Goal: Information Seeking & Learning: Check status

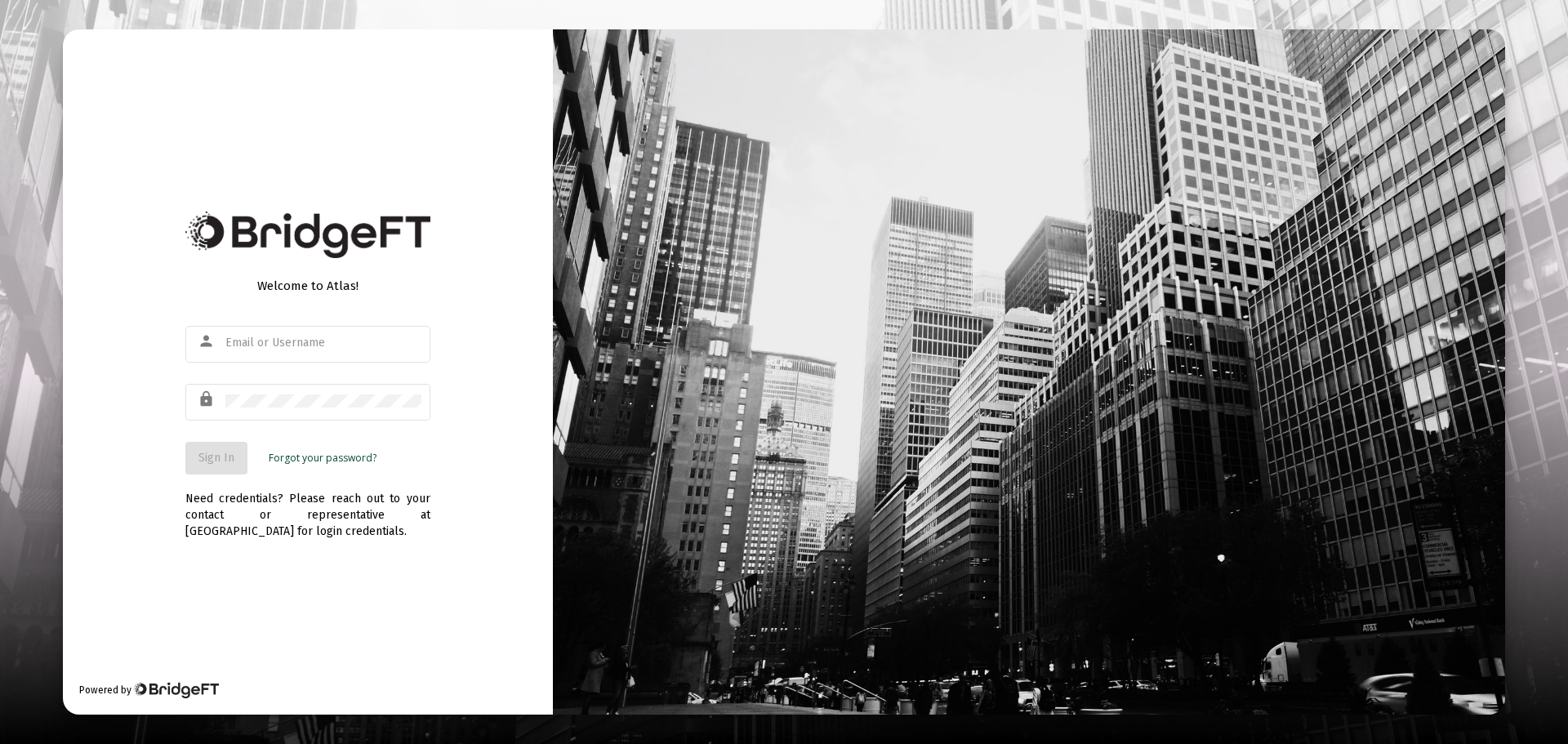
click at [165, 117] on div "Welcome to Atlas! person lock Sign In Forgot your password? Need credentials? P…" at bounding box center [308, 372] width 490 height 684
type input "[PERSON_NAME][EMAIL_ADDRESS][DOMAIN_NAME]"
click at [274, 355] on div "[PERSON_NAME][EMAIL_ADDRESS][DOMAIN_NAME]" at bounding box center [323, 342] width 196 height 40
click at [228, 448] on button "Sign In" at bounding box center [216, 458] width 62 height 32
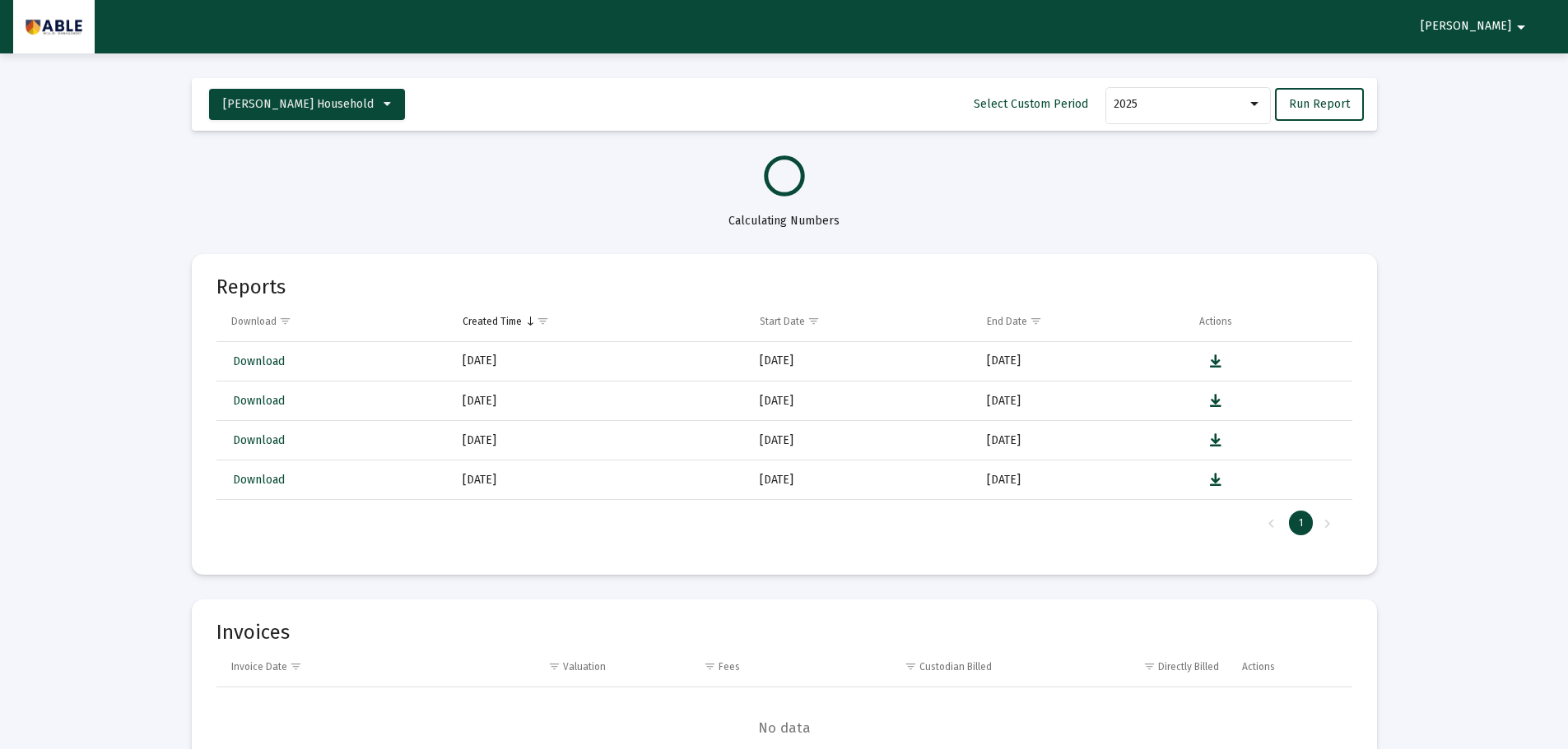
click at [519, 186] on div at bounding box center [784, 177] width 1185 height 41
click at [768, 184] on circle at bounding box center [784, 177] width 42 height 42
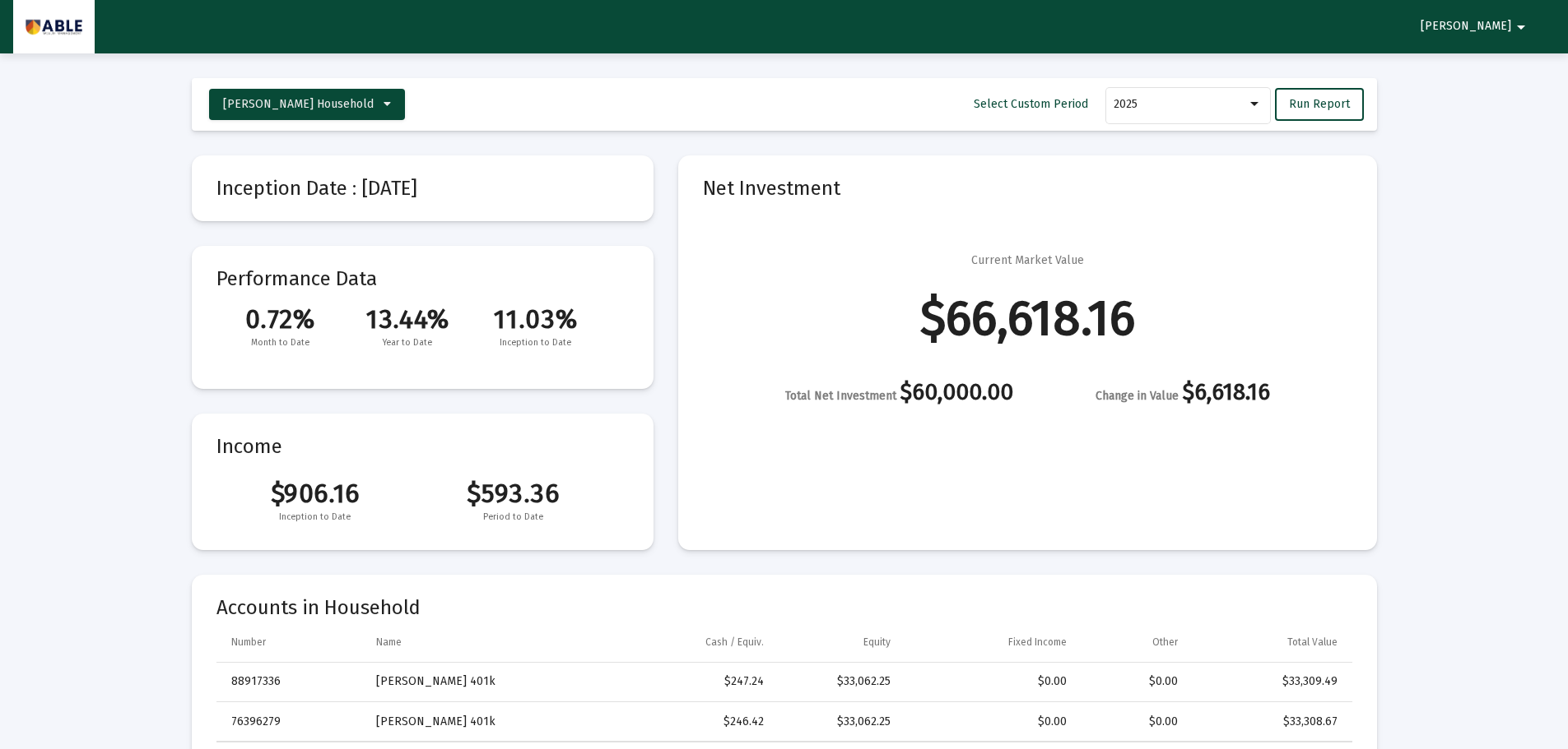
click at [1093, 325] on div "$66,618.16" at bounding box center [1028, 318] width 215 height 17
click at [533, 327] on span "11.03%" at bounding box center [535, 320] width 127 height 32
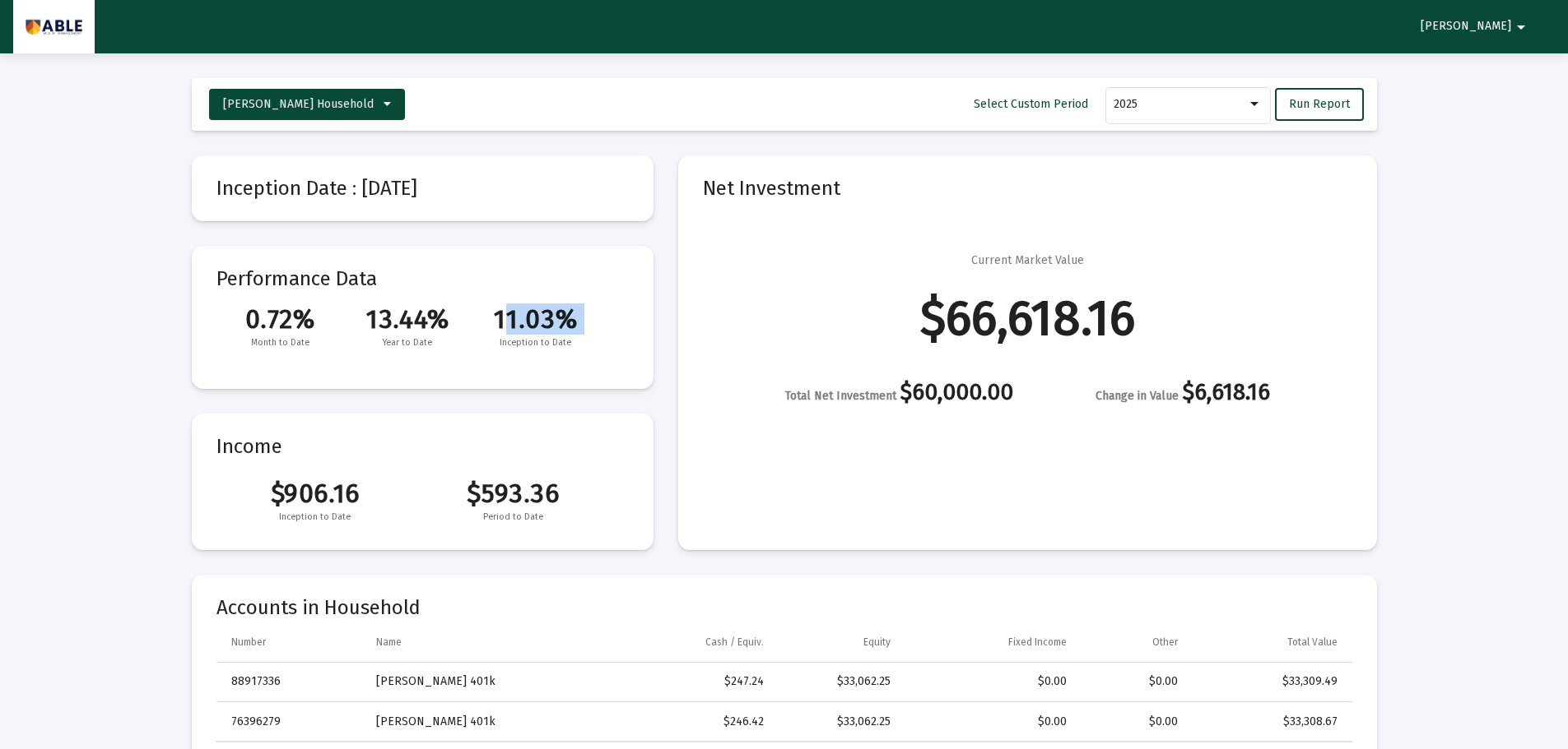
click at [533, 327] on span "11.03%" at bounding box center [535, 320] width 127 height 32
click at [1136, 396] on span "Change in Value" at bounding box center [1137, 396] width 83 height 14
click at [1008, 401] on div "Total Net Investment $60,000.00" at bounding box center [899, 394] width 228 height 21
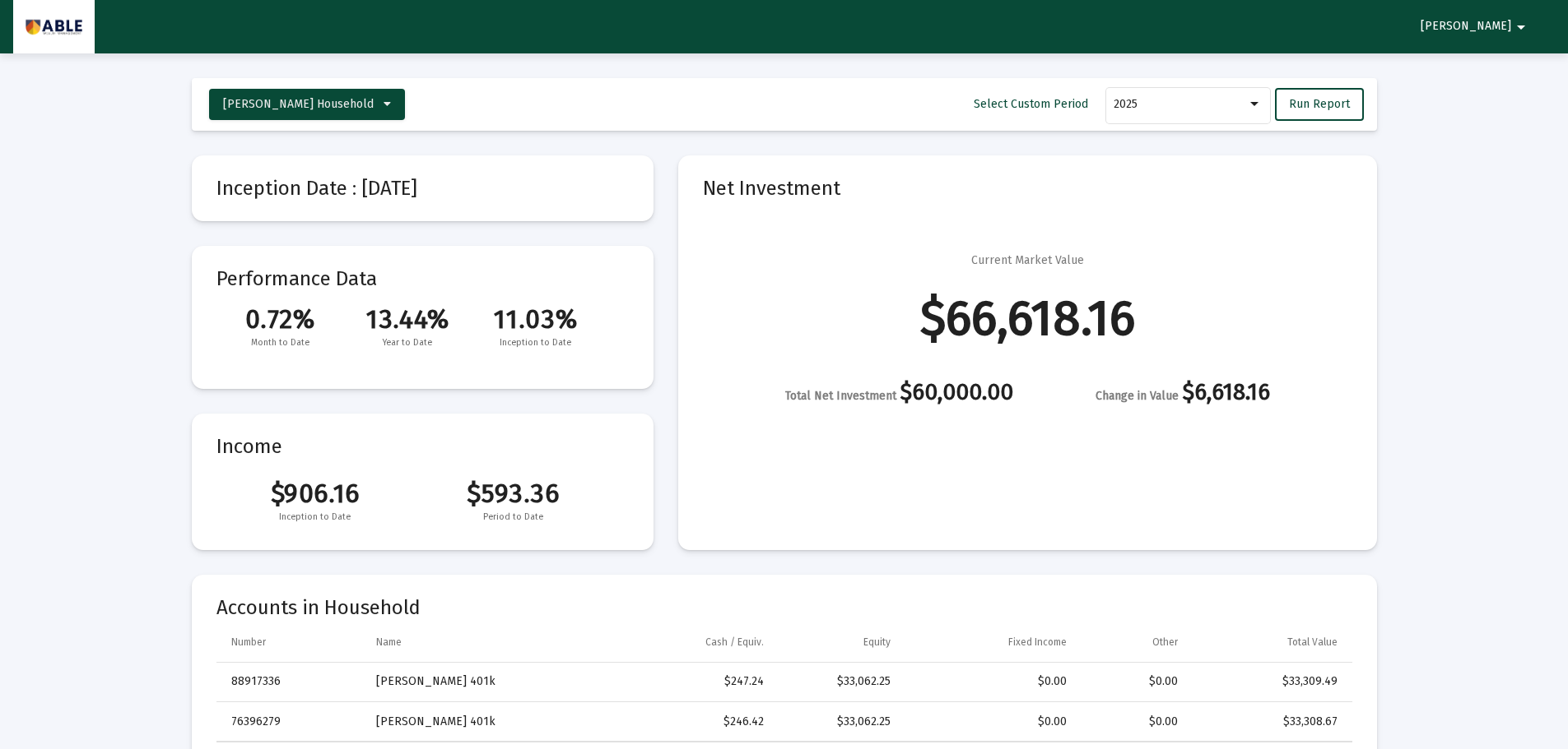
click at [1008, 401] on div "Total Net Investment $60,000.00" at bounding box center [899, 394] width 228 height 21
click at [983, 397] on div "Total Net Investment $60,000.00" at bounding box center [899, 394] width 228 height 21
click at [980, 395] on div "Total Net Investment $60,000.00" at bounding box center [899, 394] width 228 height 21
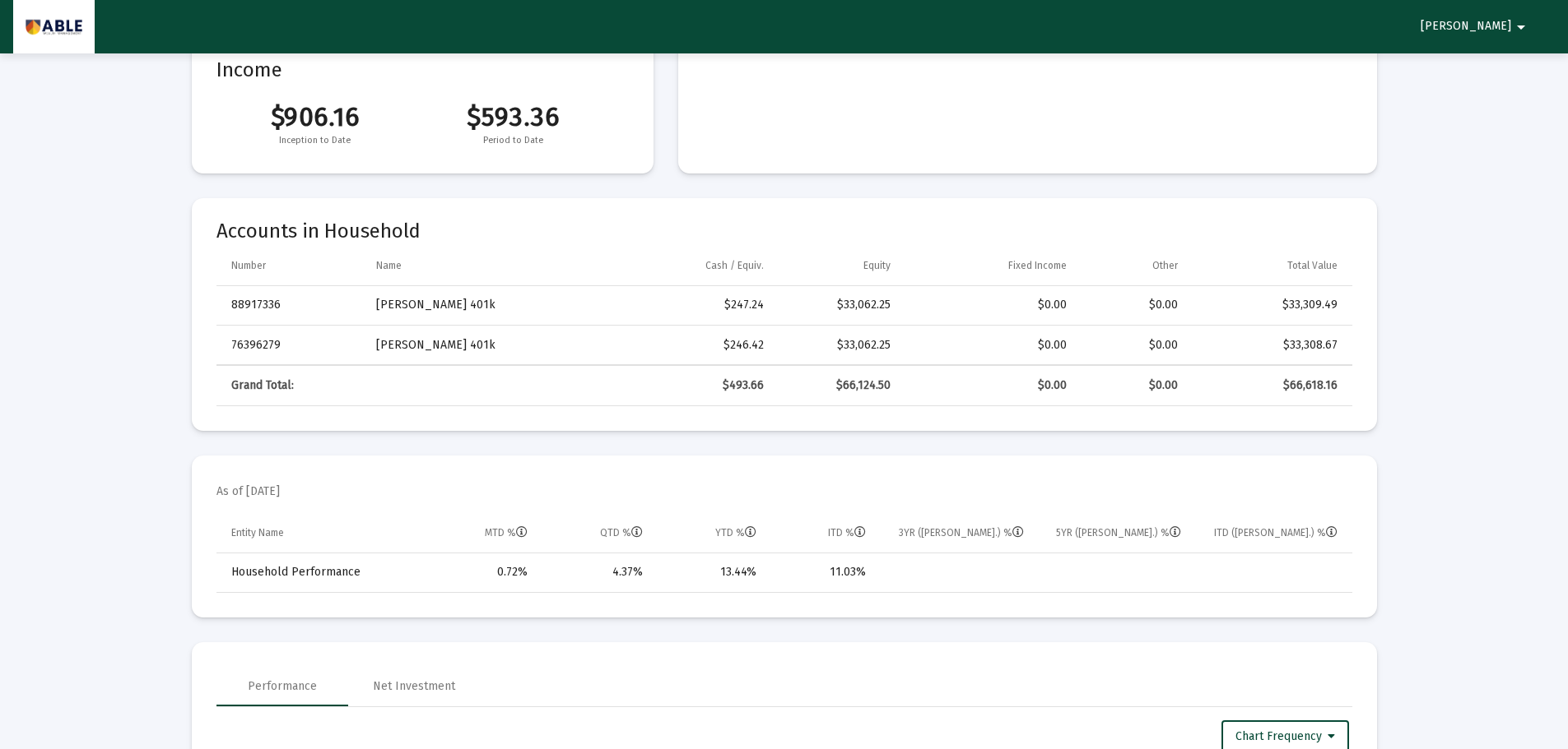
scroll to position [493, 0]
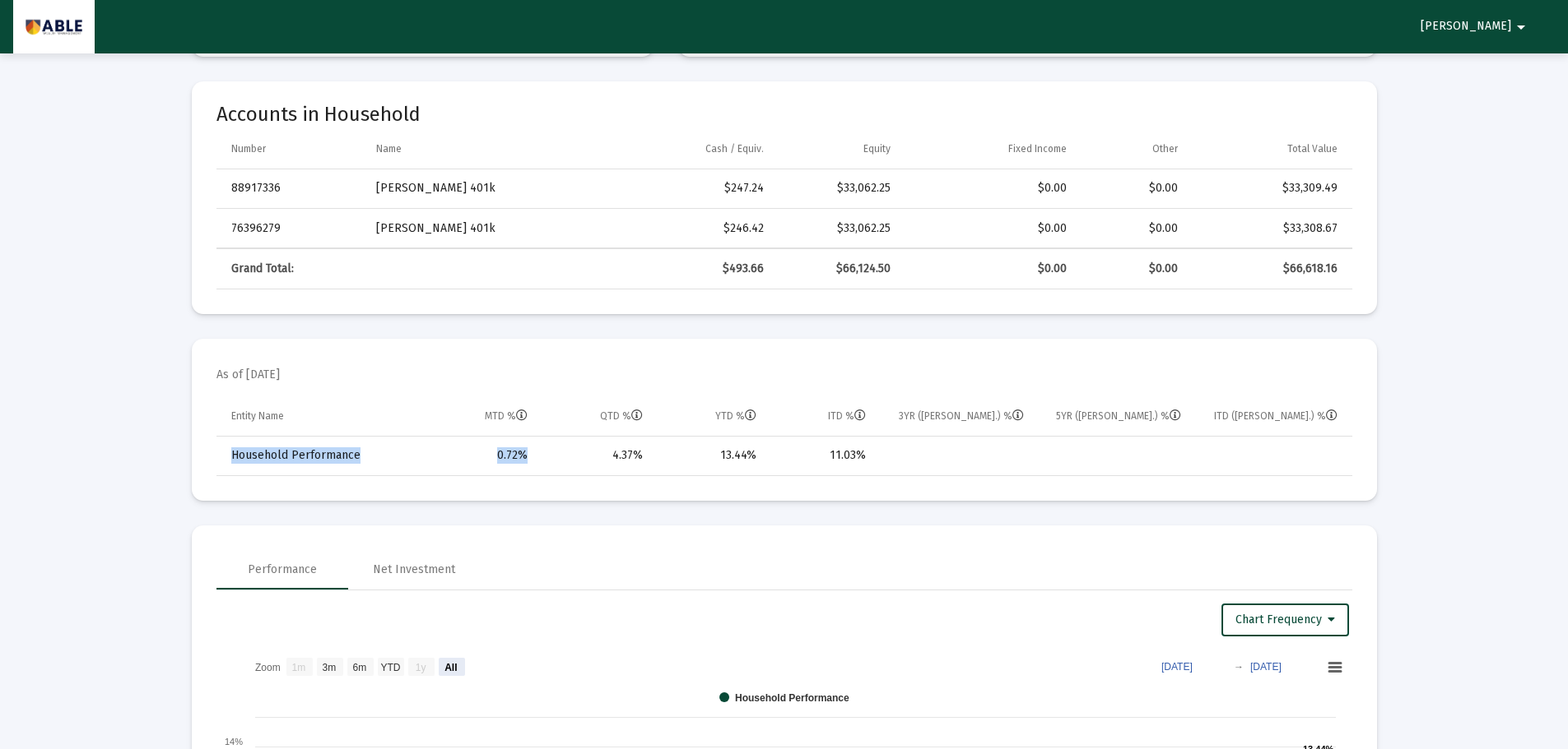
drag, startPoint x: 517, startPoint y: 442, endPoint x: 513, endPoint y: 498, distance: 56.1
click at [513, 498] on mat-card "As of 2025-09-08 Entity Name MTD % QTD % YTD % ITD % 3YR (Ann.) % 5YR (Ann.) % …" at bounding box center [784, 419] width 1185 height 162
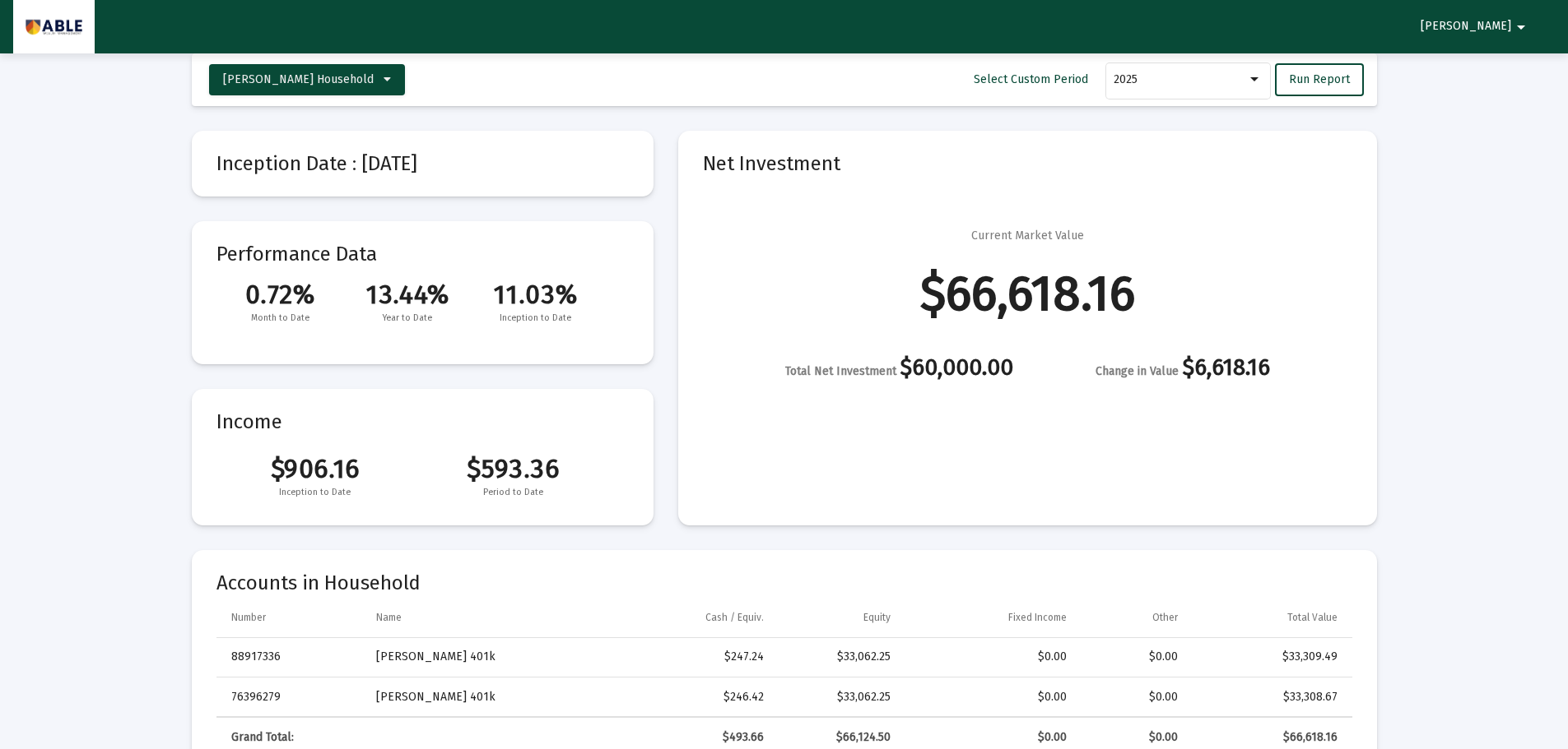
scroll to position [0, 0]
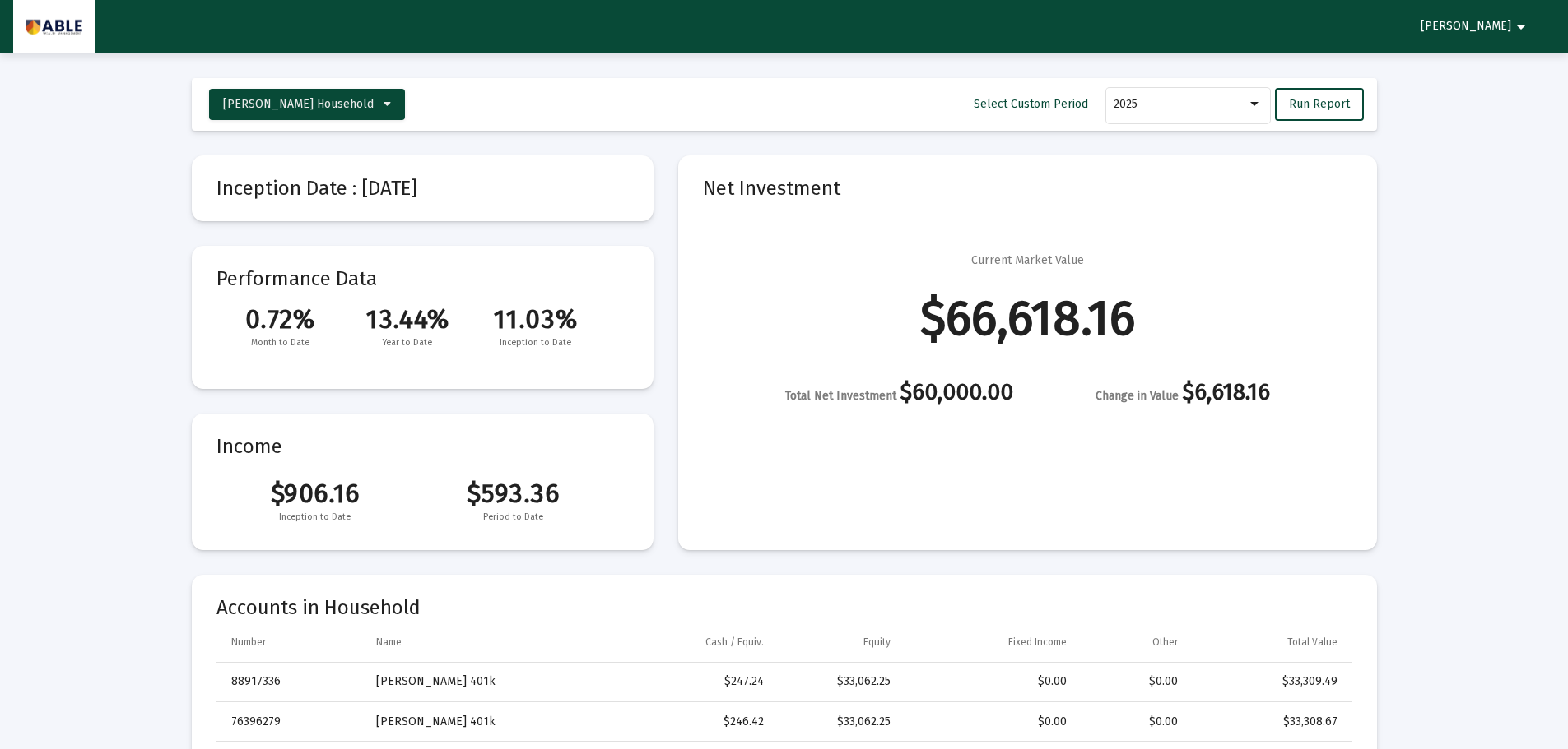
click at [1055, 310] on div "$66,618.16" at bounding box center [1028, 318] width 215 height 17
click at [971, 314] on div "$66,618.16" at bounding box center [1028, 318] width 215 height 17
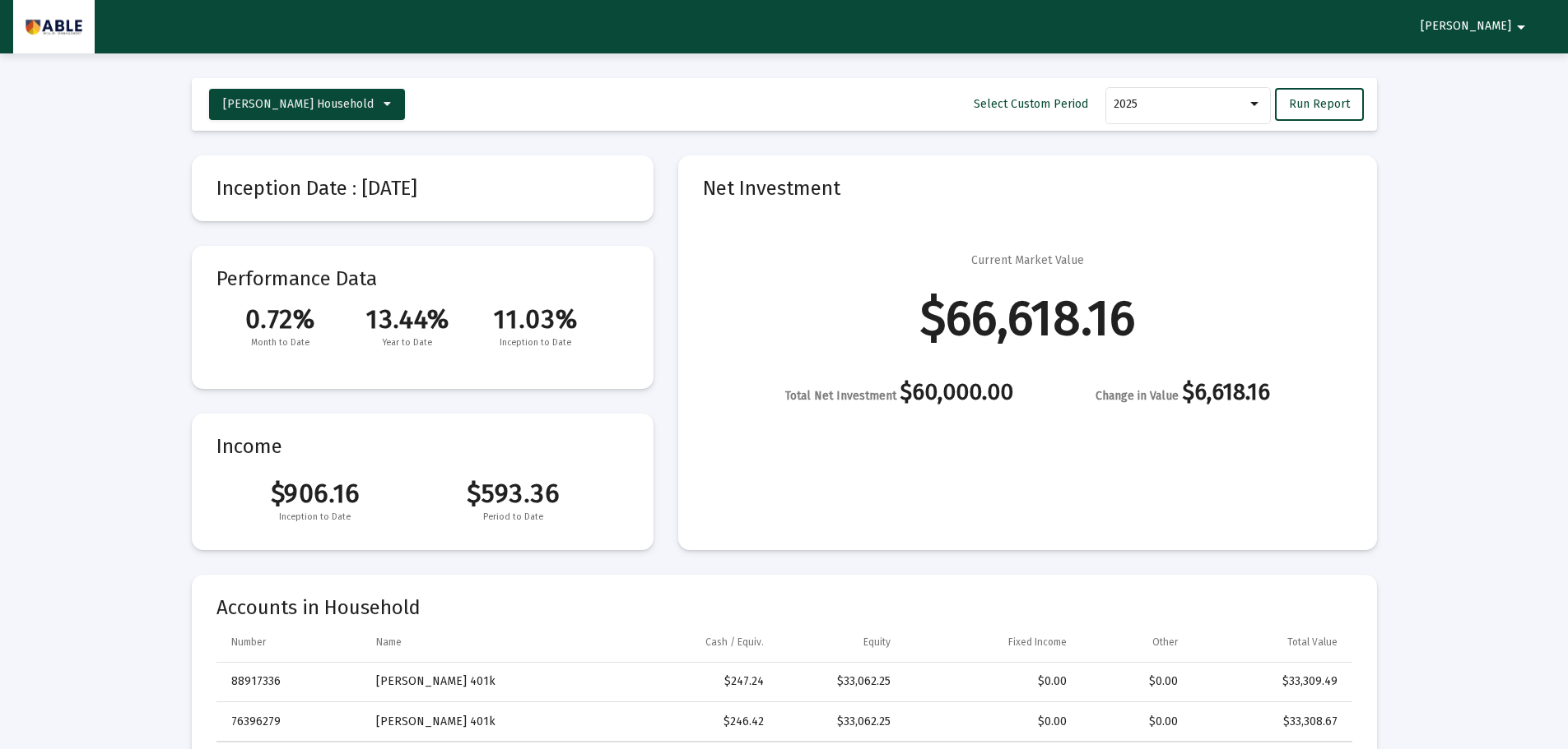
click at [897, 324] on div "Current Market Value $66,618.16 Total Net Investment $60,000.00 Change in Value…" at bounding box center [1028, 329] width 650 height 152
drag, startPoint x: 897, startPoint y: 324, endPoint x: 1050, endPoint y: 327, distance: 153.0
click at [1050, 327] on div "Current Market Value $66,618.16 Total Net Investment $60,000.00 Change in Value…" at bounding box center [1028, 329] width 650 height 152
click at [1020, 398] on div "Total Net Investment $60,000.00 Change in Value $6,618.16" at bounding box center [1028, 394] width 650 height 21
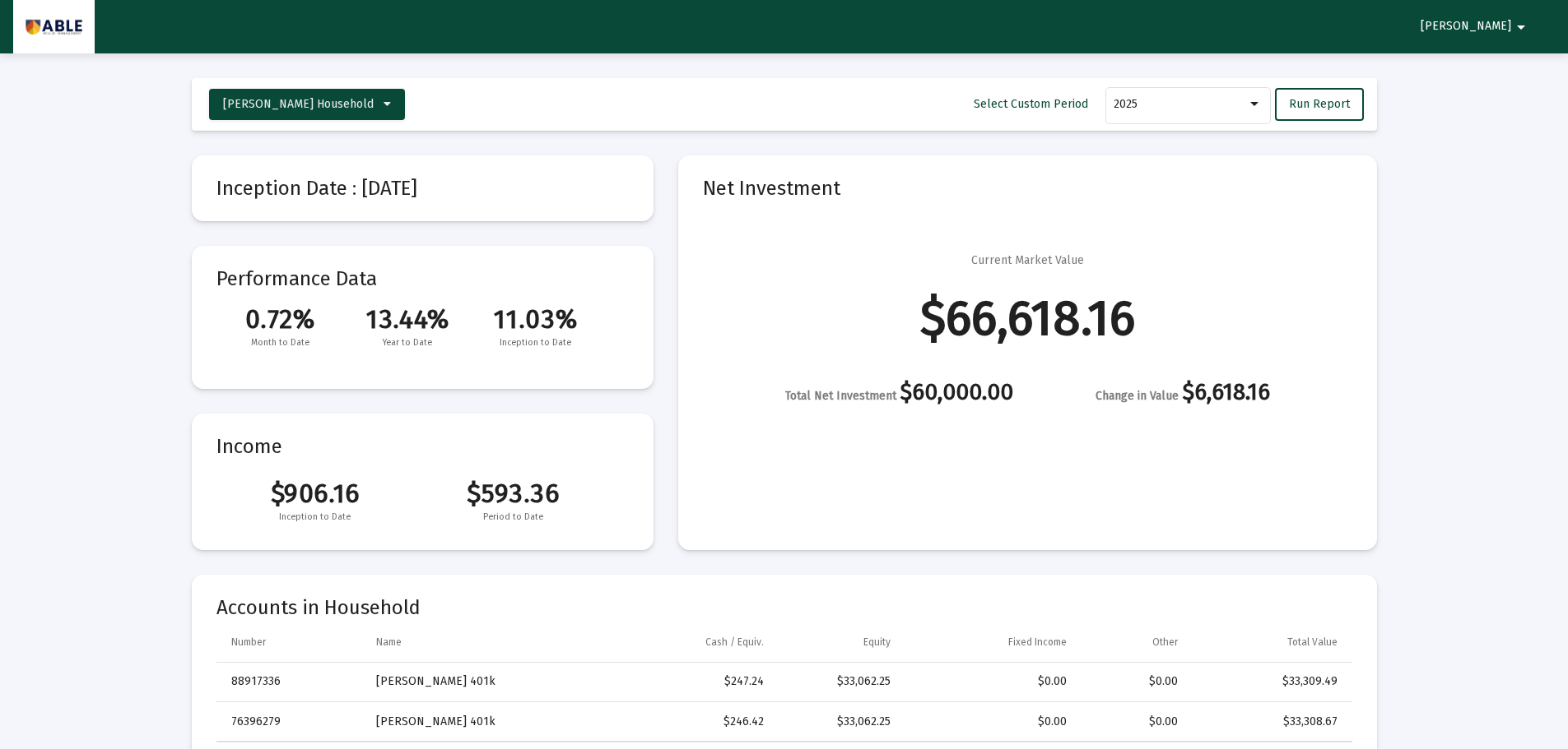
click at [1019, 398] on div "Total Net Investment $60,000.00 Change in Value $6,618.16" at bounding box center [1028, 394] width 650 height 21
click at [1010, 398] on div "Total Net Investment $60,000.00" at bounding box center [899, 394] width 228 height 21
click at [967, 389] on div "Total Net Investment $60,000.00" at bounding box center [899, 394] width 228 height 21
click at [969, 394] on div "Total Net Investment $60,000.00" at bounding box center [899, 394] width 228 height 21
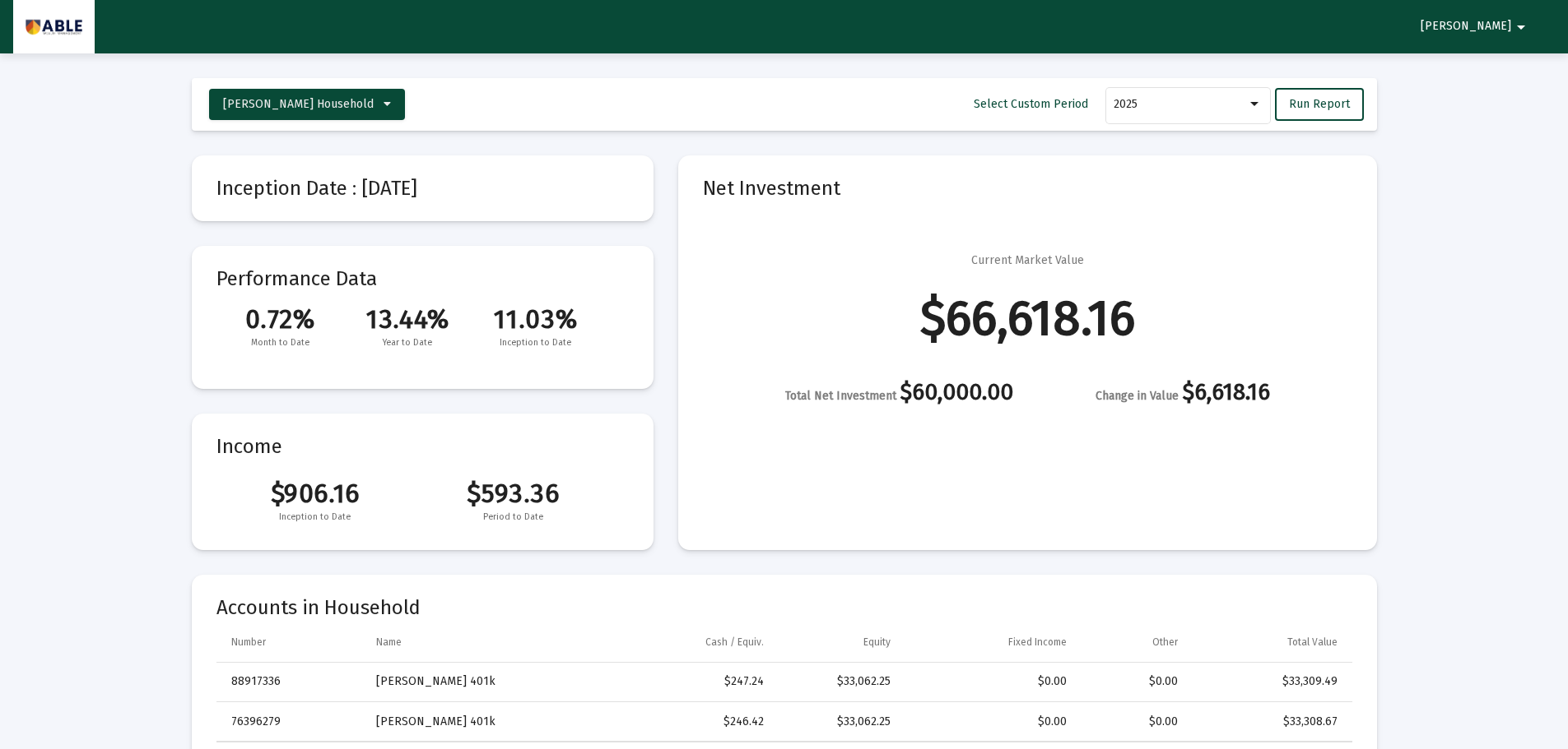
click at [983, 384] on div "Total Net Investment $60,000.00" at bounding box center [899, 394] width 228 height 21
click at [984, 384] on div "Total Net Investment $60,000.00" at bounding box center [899, 394] width 228 height 21
click at [999, 323] on div "$66,618.16" at bounding box center [1028, 318] width 215 height 17
click at [999, 322] on div "$66,618.16" at bounding box center [1028, 318] width 215 height 17
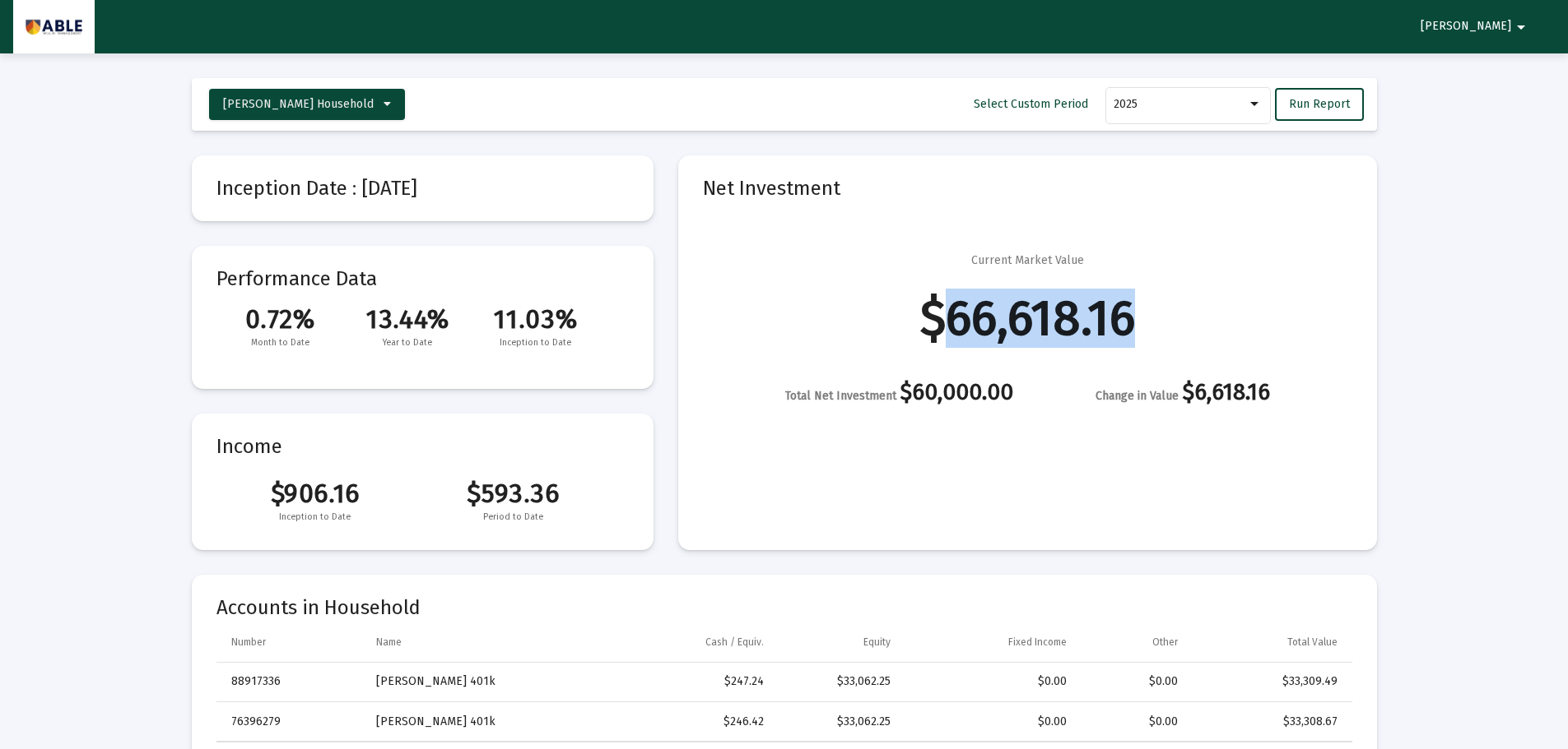
click at [998, 320] on div "$66,618.16" at bounding box center [1028, 318] width 215 height 17
click at [971, 386] on div "Total Net Investment $60,000.00" at bounding box center [899, 394] width 228 height 21
click at [990, 287] on div "Current Market Value $66,618.16 Total Net Investment $60,000.00 Change in Value…" at bounding box center [1028, 329] width 650 height 152
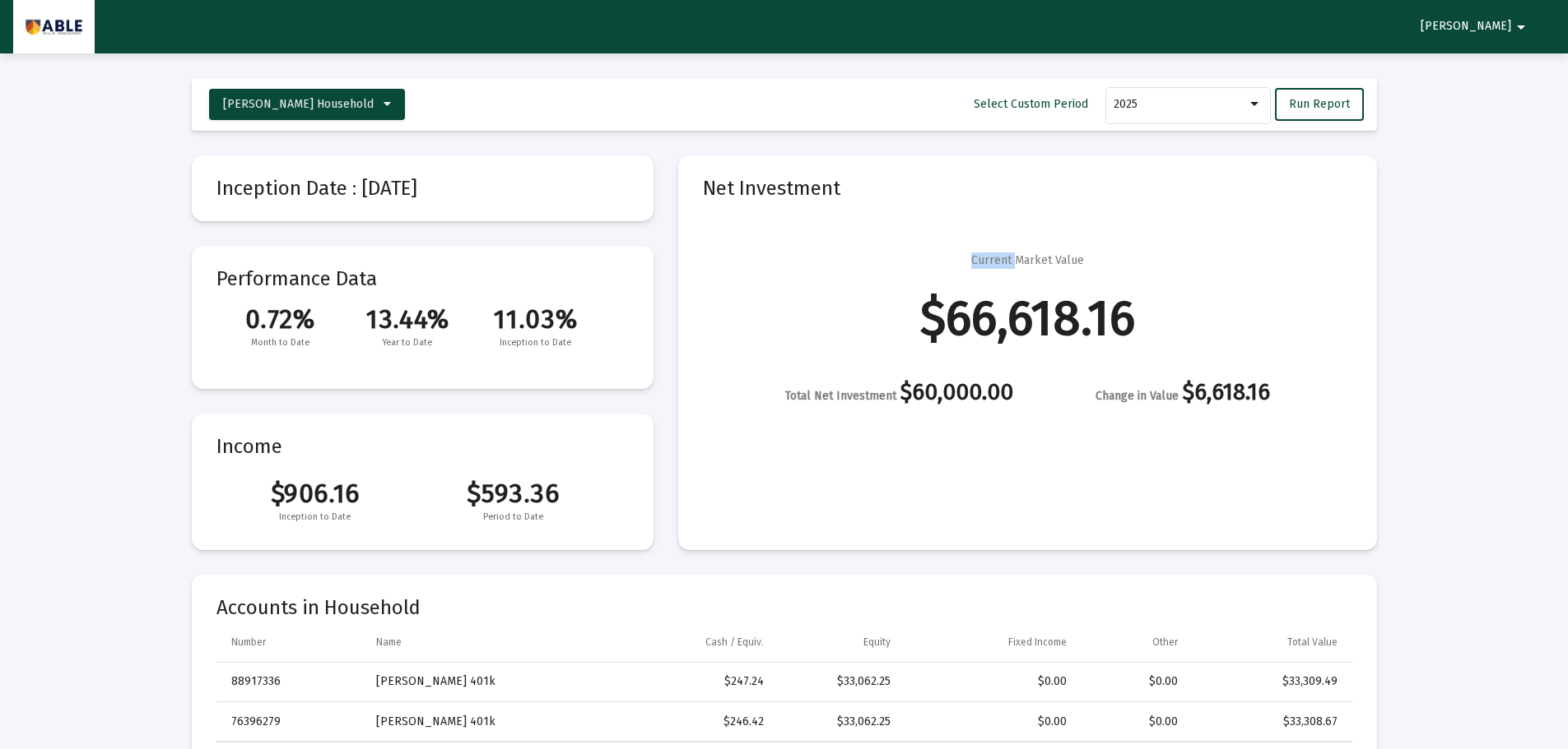
click at [990, 287] on div "Current Market Value $66,618.16 Total Net Investment $60,000.00 Change in Value…" at bounding box center [1028, 329] width 650 height 152
click at [948, 408] on mat-card "Net Investment Current Market Value $66,618.16 Total Net Investment $60,000.00 …" at bounding box center [1028, 353] width 699 height 395
drag, startPoint x: 946, startPoint y: 398, endPoint x: 946, endPoint y: 353, distance: 45.0
click at [944, 353] on div "Current Market Value $66,618.16 Total Net Investment $60,000.00 Change in Value…" at bounding box center [1028, 329] width 650 height 152
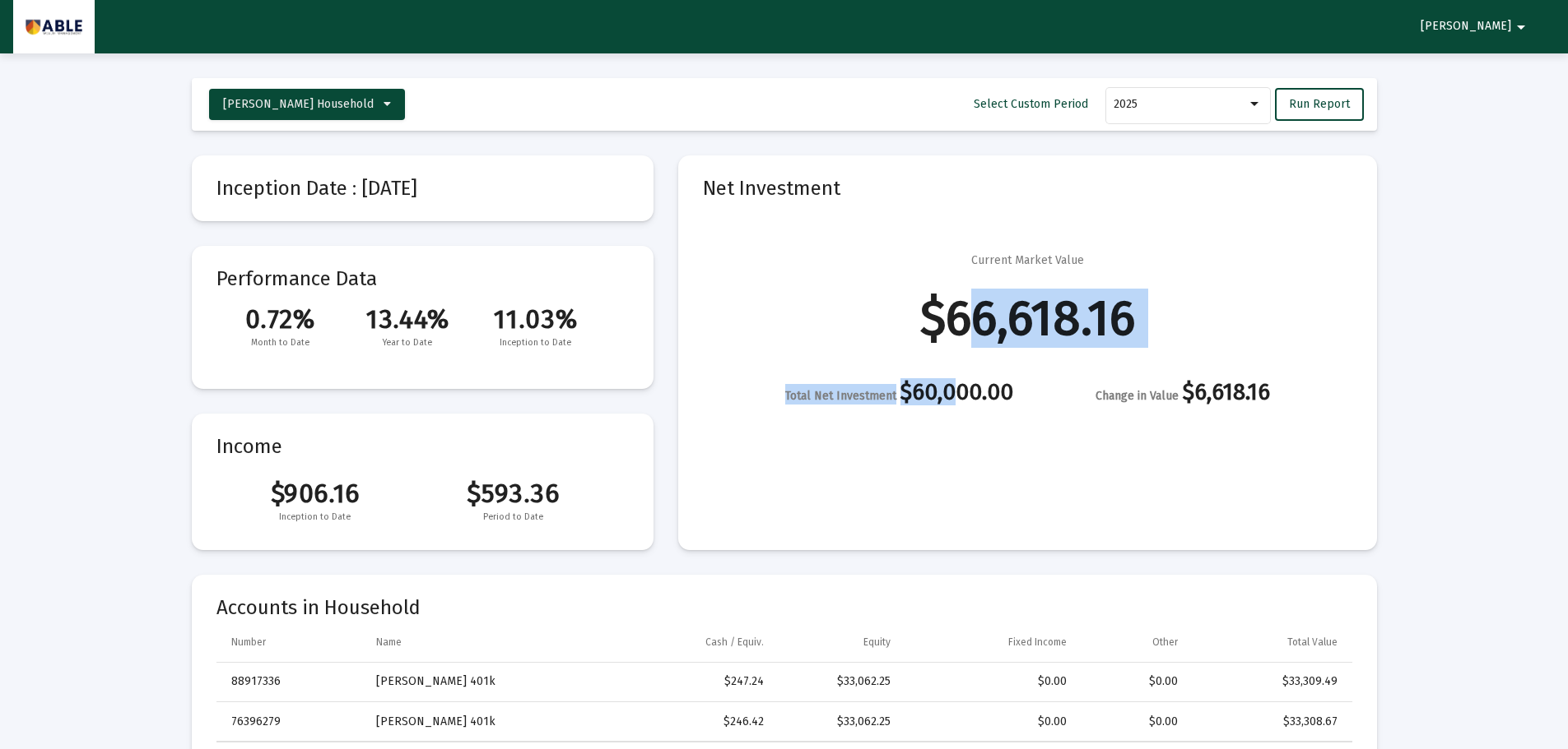
click at [908, 395] on div "Total Net Investment $60,000.00" at bounding box center [899, 394] width 228 height 21
drag, startPoint x: 908, startPoint y: 395, endPoint x: 952, endPoint y: 403, distance: 44.7
click at [952, 403] on div "Total Net Investment $60,000.00" at bounding box center [899, 394] width 228 height 21
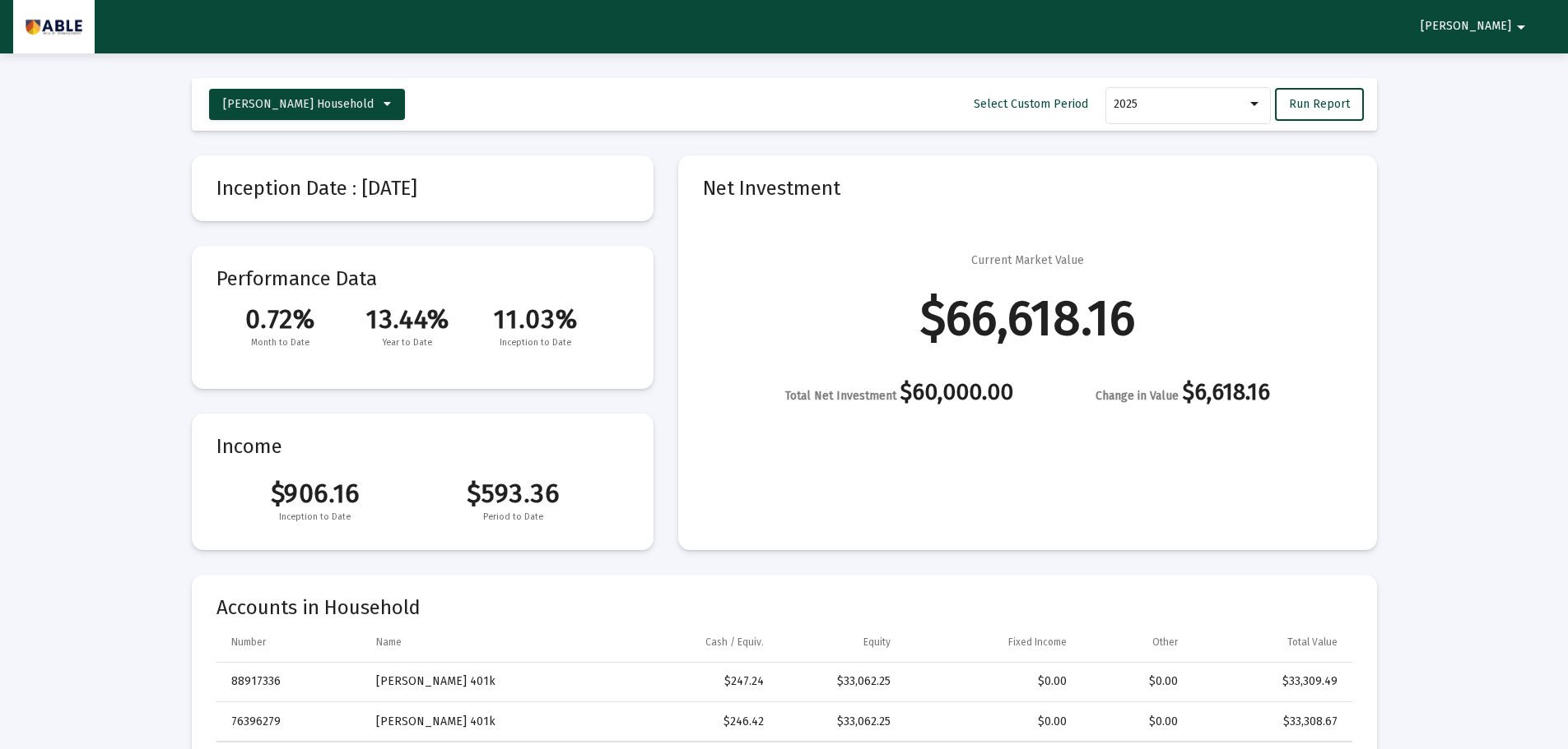
click at [971, 317] on div "$66,618.16" at bounding box center [1028, 318] width 215 height 17
drag, startPoint x: 447, startPoint y: 344, endPoint x: 379, endPoint y: 324, distance: 70.9
click at [379, 324] on div "0.72% 13.44% 11.03% Month to Date Year to Date Inception to Date" at bounding box center [423, 328] width 413 height 47
click at [379, 324] on span "13.44%" at bounding box center [407, 320] width 127 height 32
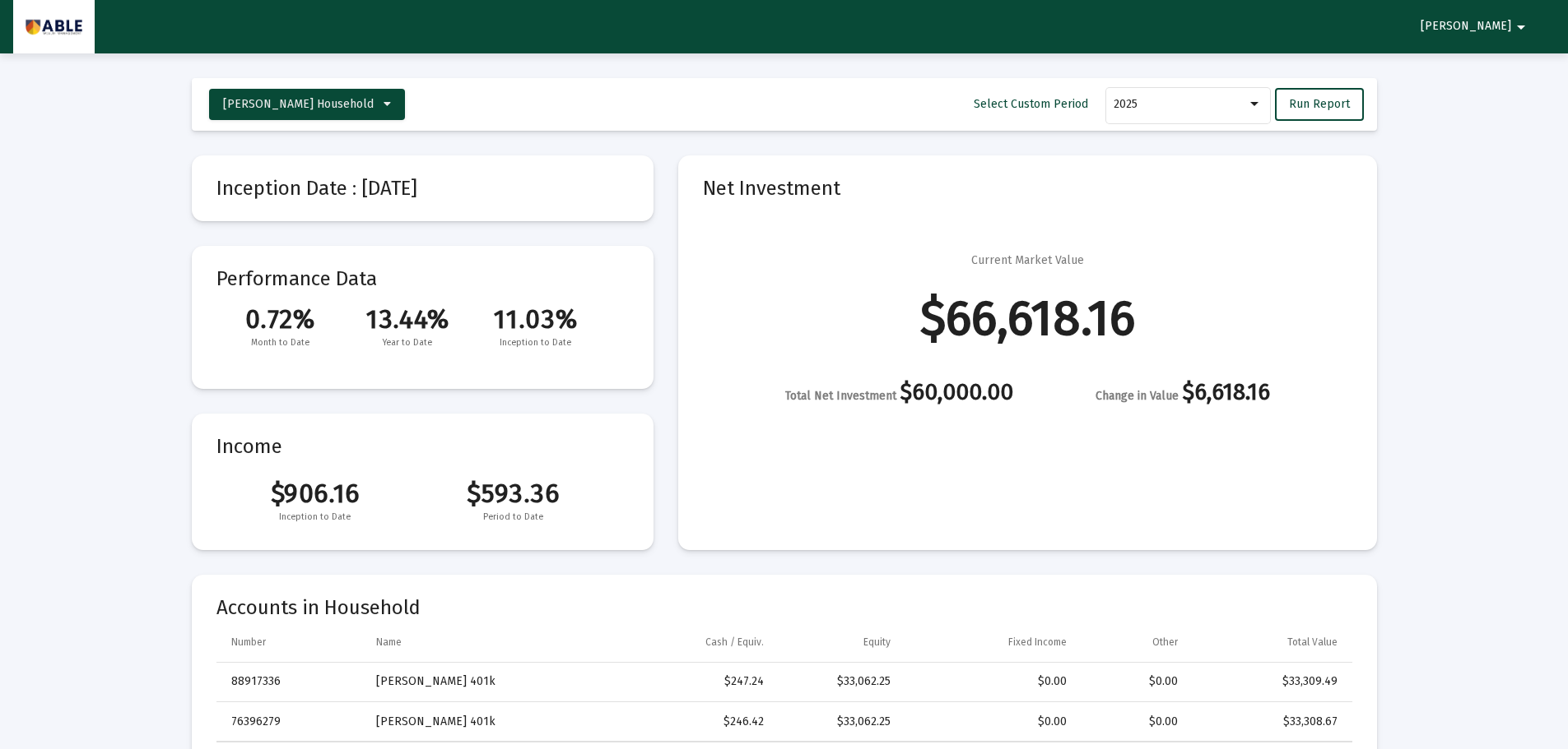
drag, startPoint x: 379, startPoint y: 324, endPoint x: 414, endPoint y: 335, distance: 36.7
click at [414, 335] on div "0.72% 13.44% 11.03% Month to Date Year to Date Inception to Date" at bounding box center [423, 328] width 413 height 47
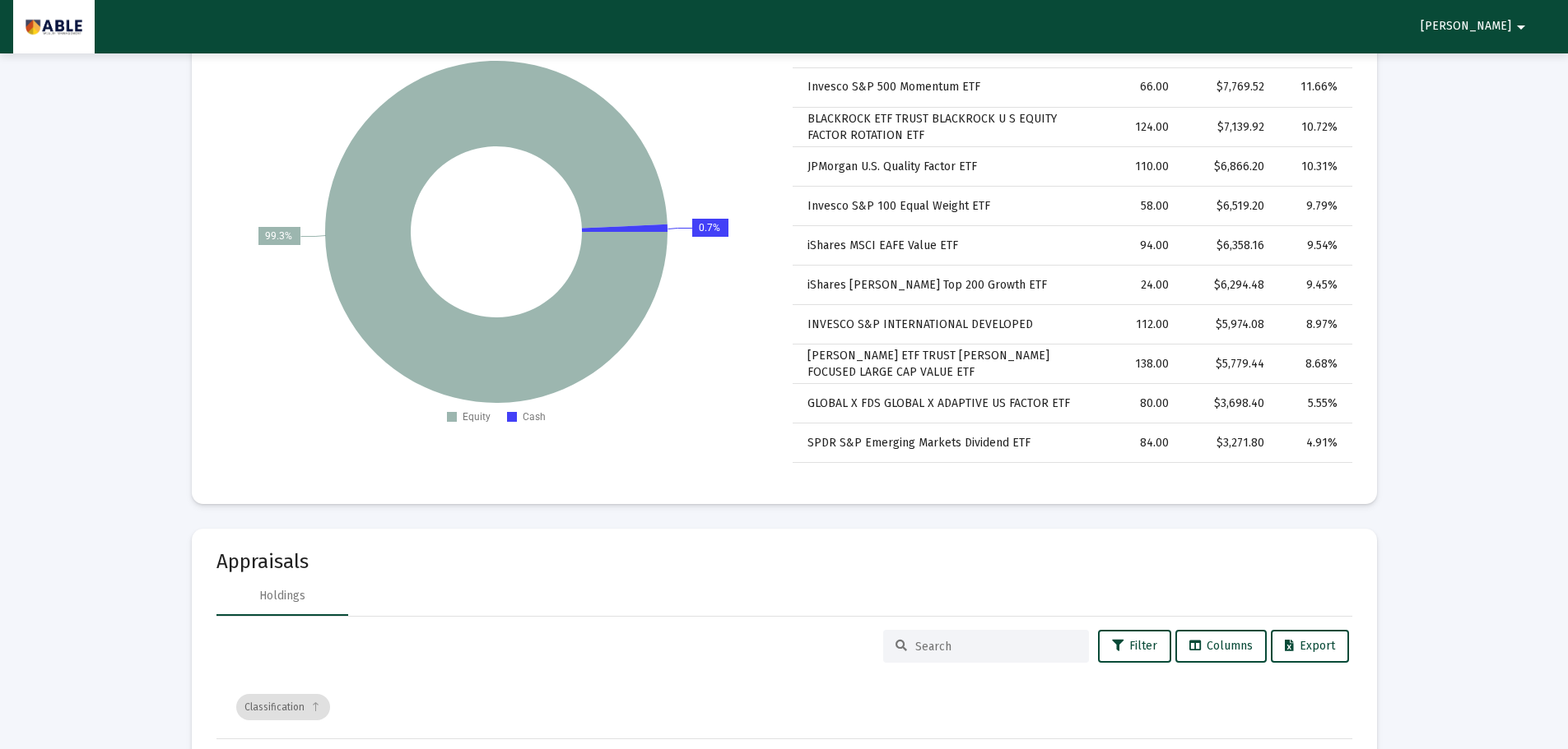
scroll to position [2220, 0]
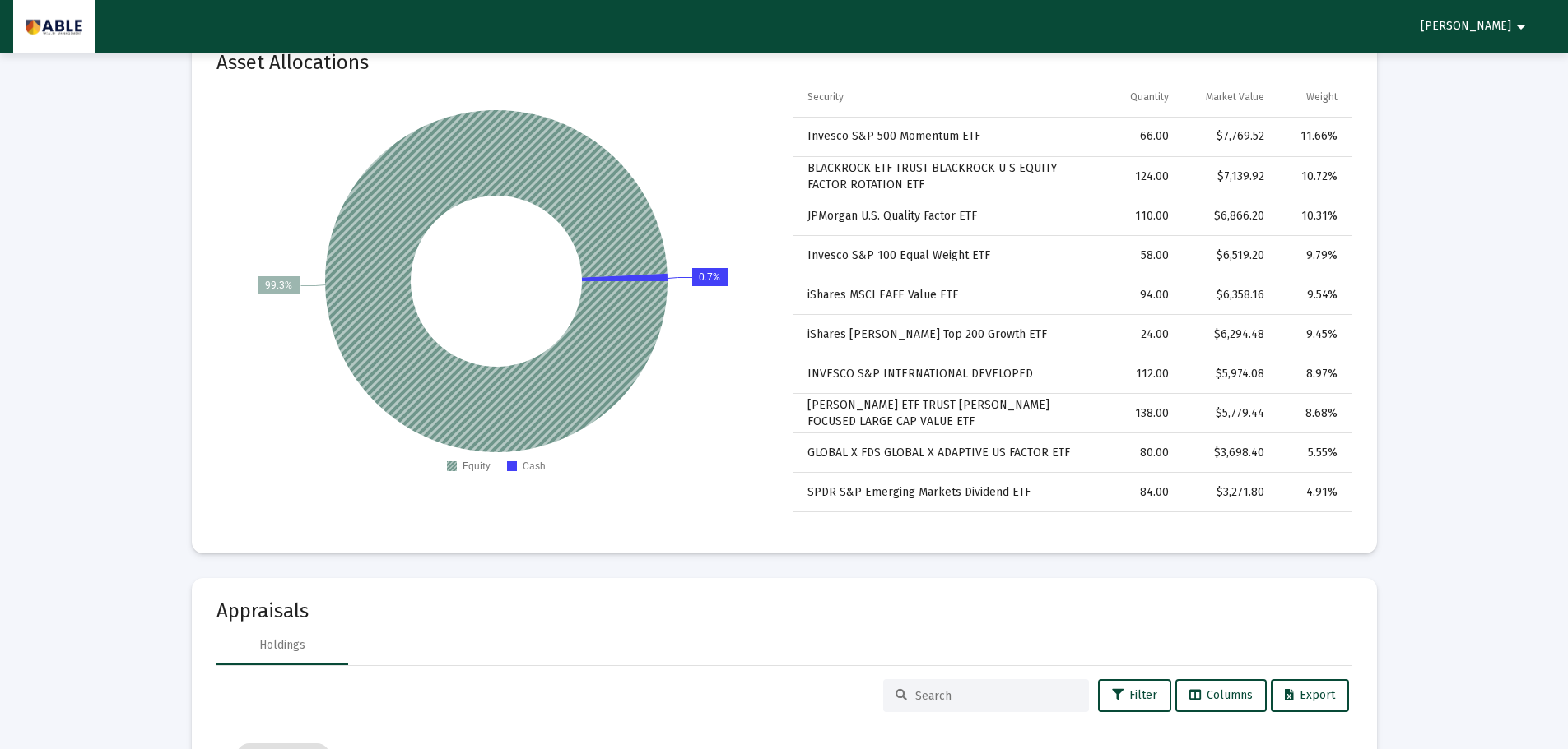
click at [364, 329] on icon at bounding box center [496, 280] width 343 height 342
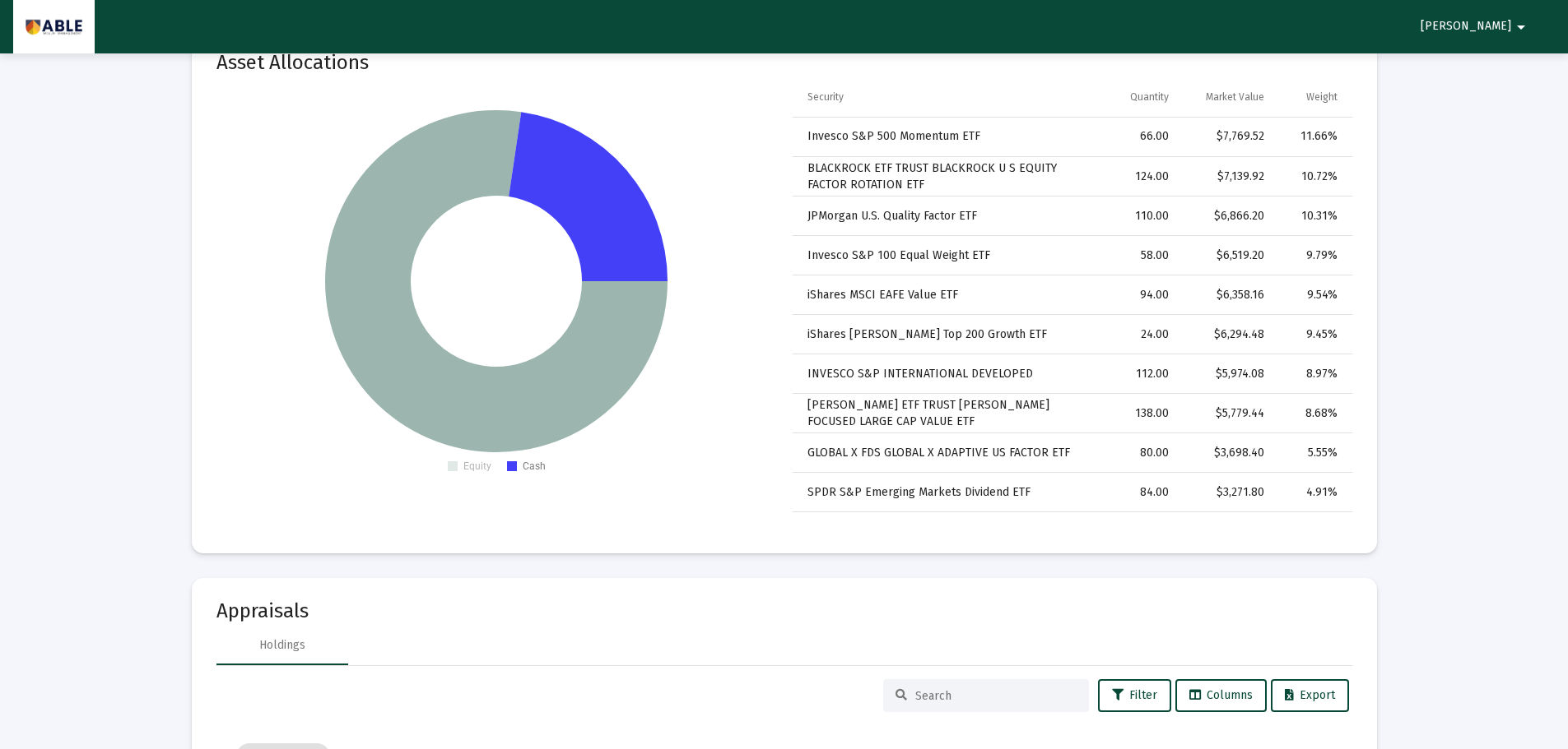
drag, startPoint x: 773, startPoint y: 367, endPoint x: 783, endPoint y: 343, distance: 26.0
click at [774, 367] on rect at bounding box center [496, 295] width 560 height 370
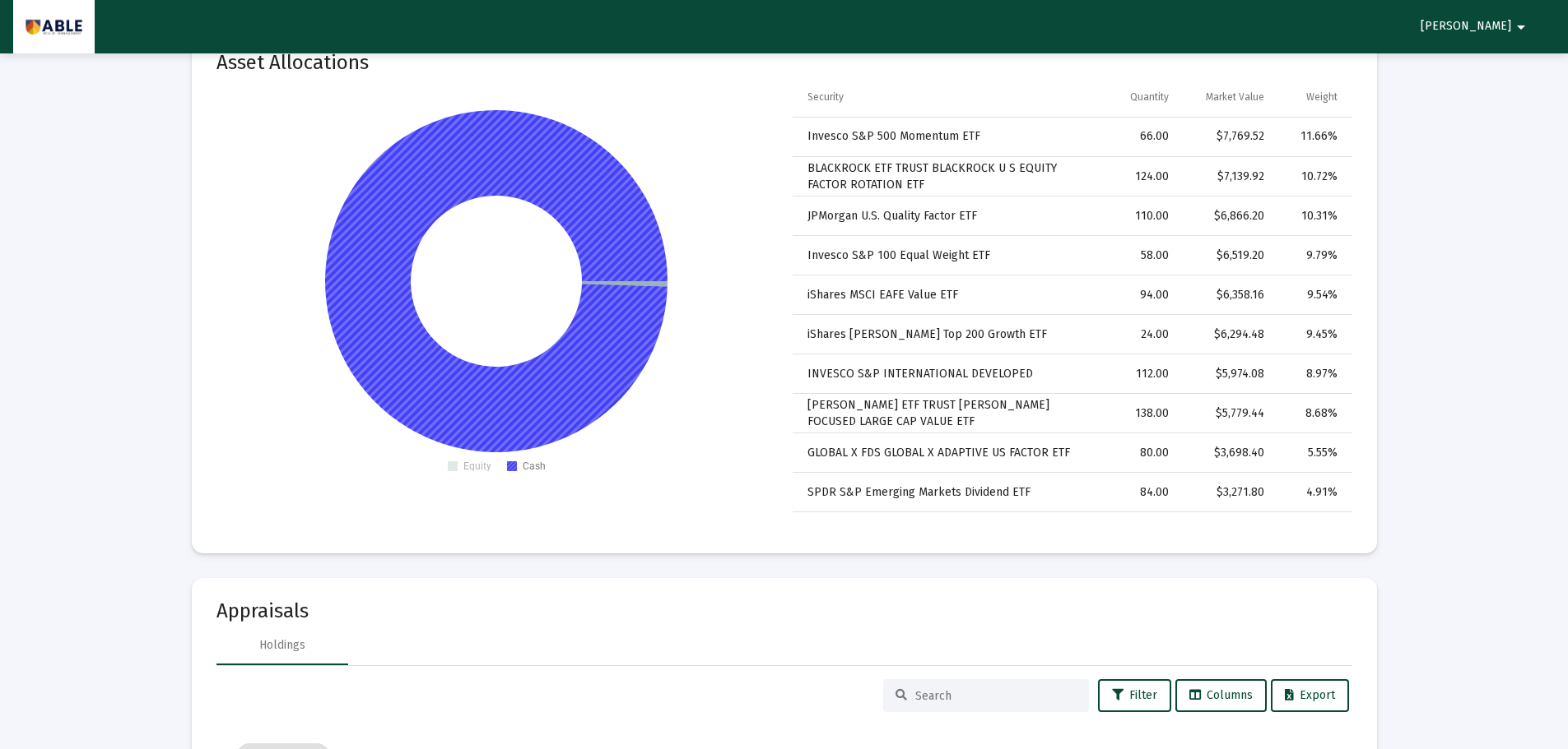
click at [619, 323] on icon at bounding box center [496, 281] width 343 height 342
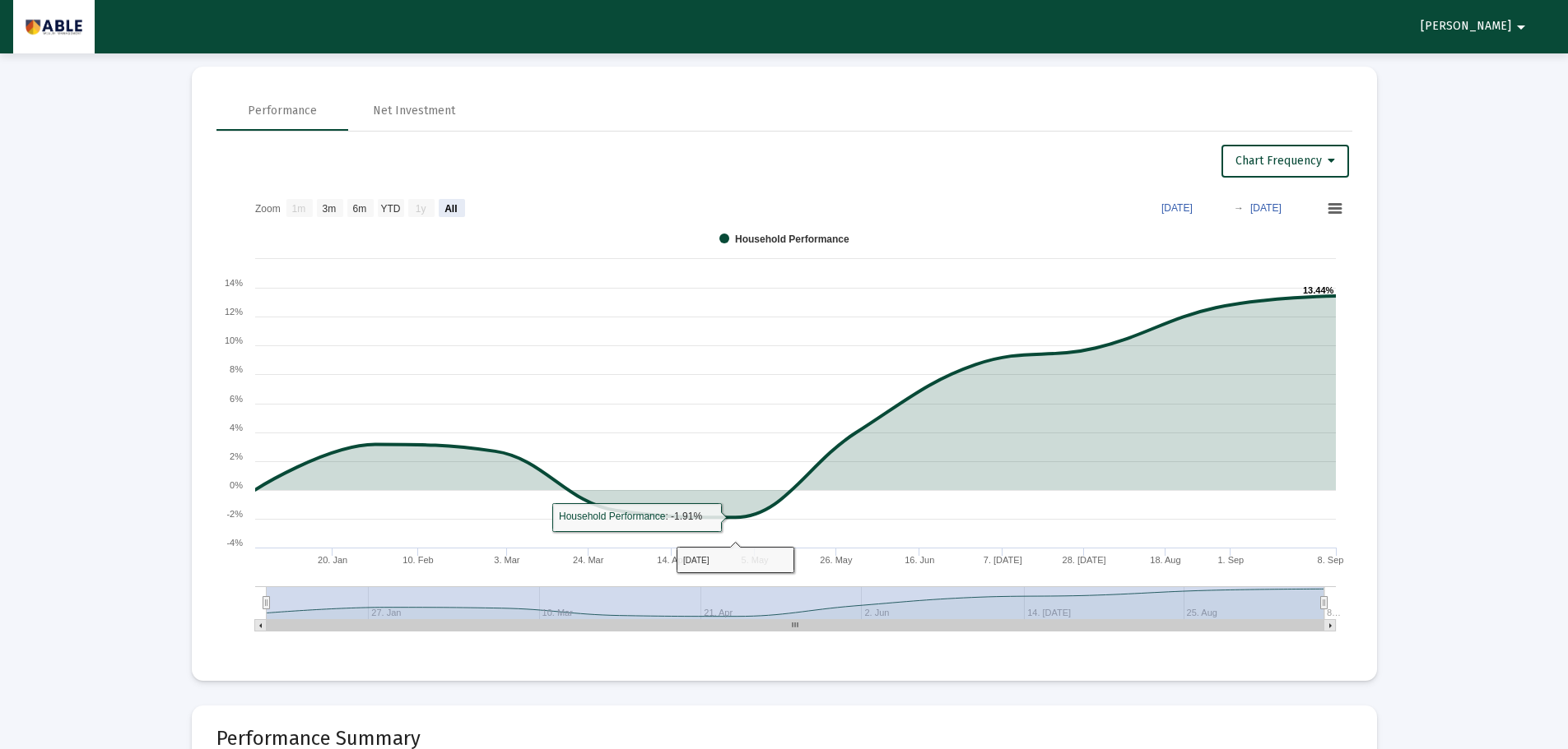
scroll to position [987, 0]
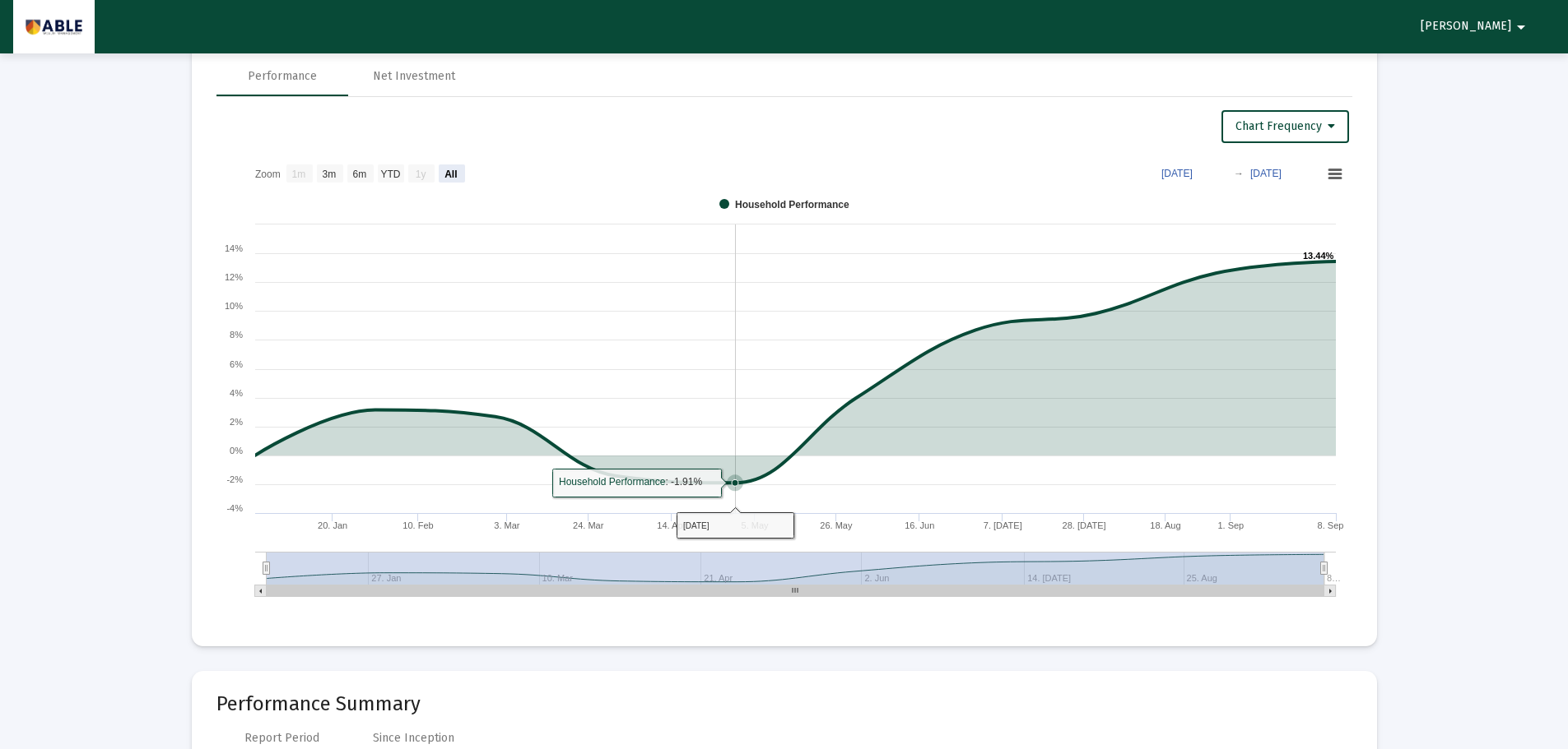
click at [683, 489] on icon at bounding box center [639, 484] width 174 height 28
click at [692, 477] on text "Household Performance : -1.91% ​" at bounding box center [630, 483] width 143 height 12
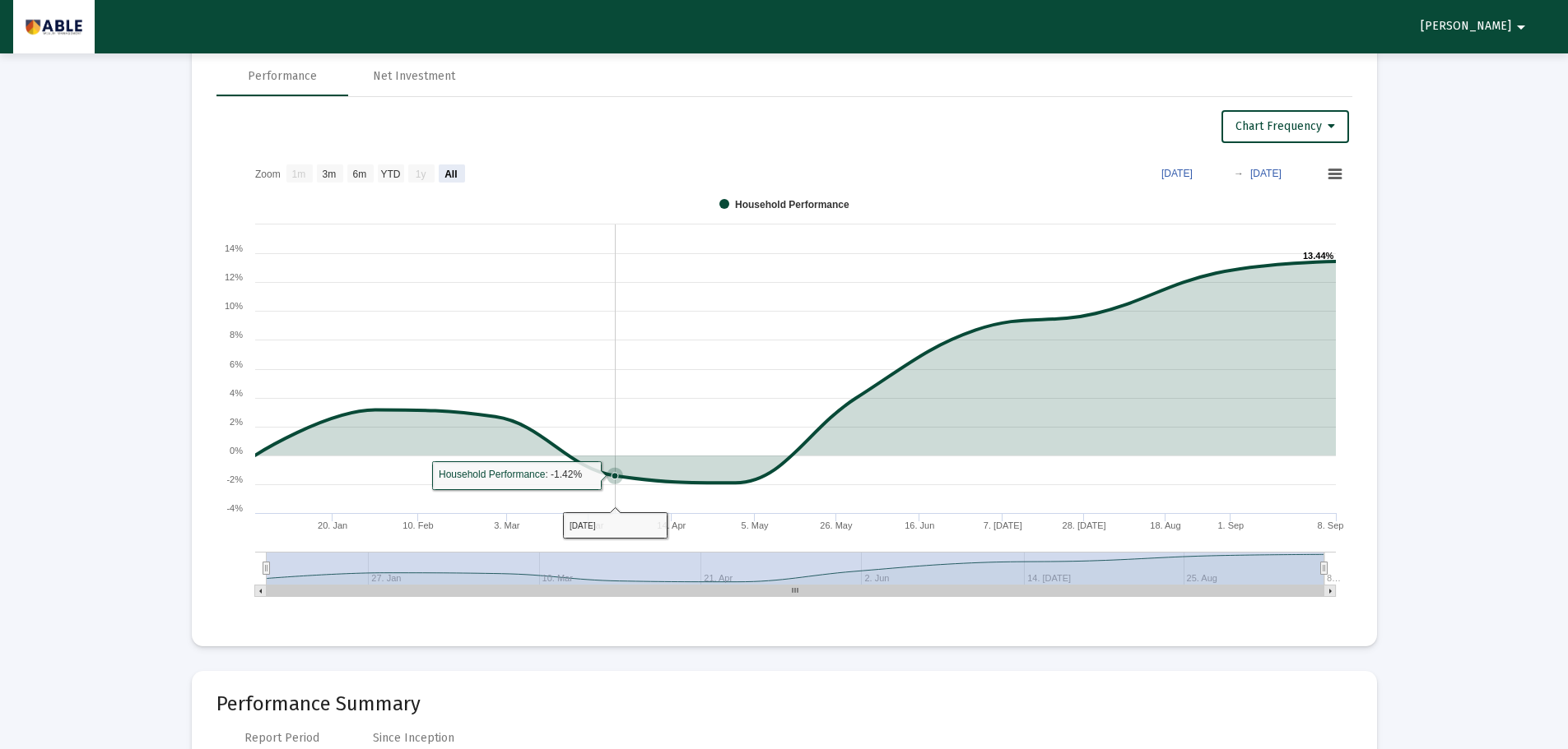
click at [667, 478] on icon at bounding box center [795, 372] width 1080 height 221
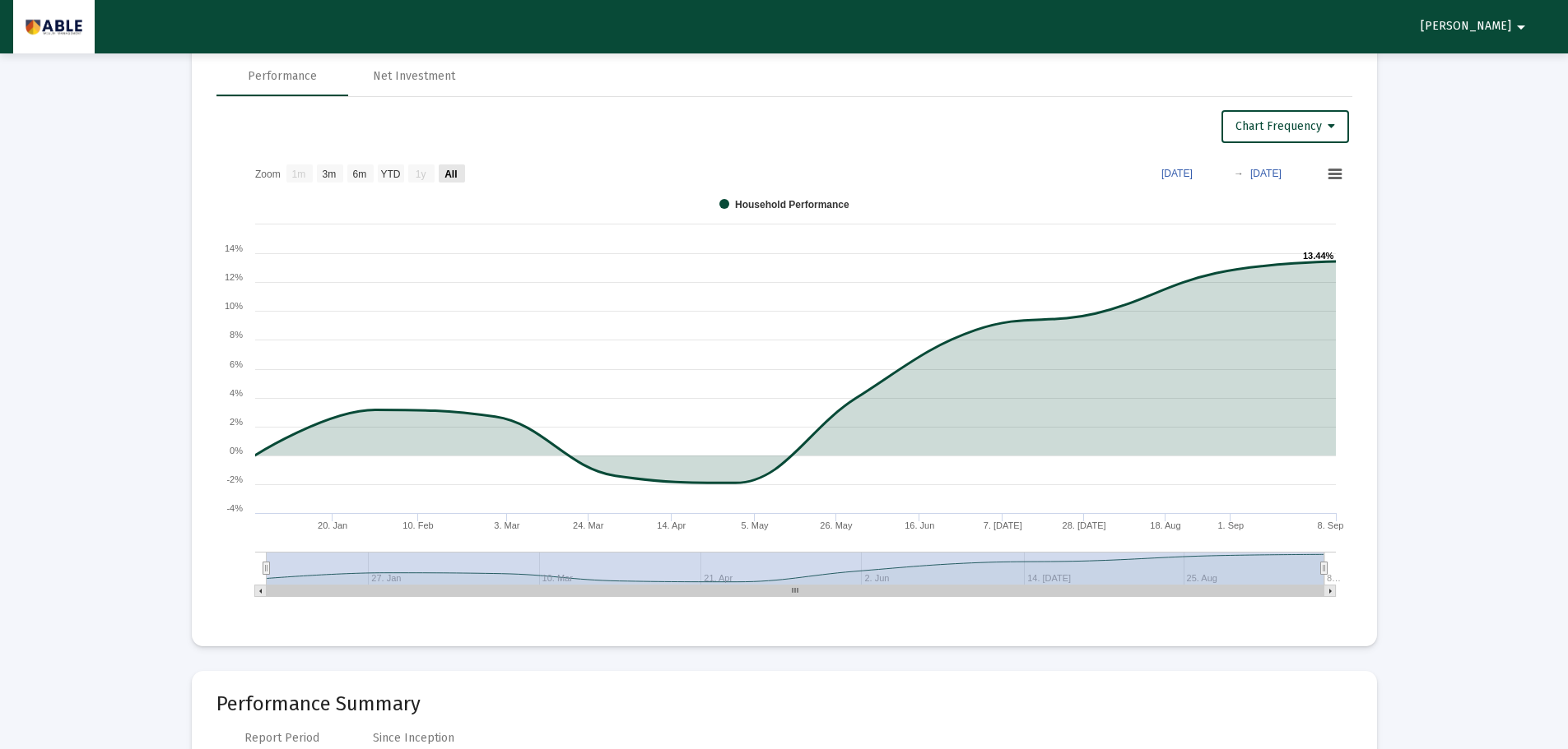
click at [447, 175] on text "All" at bounding box center [450, 175] width 13 height 12
select select "View all"
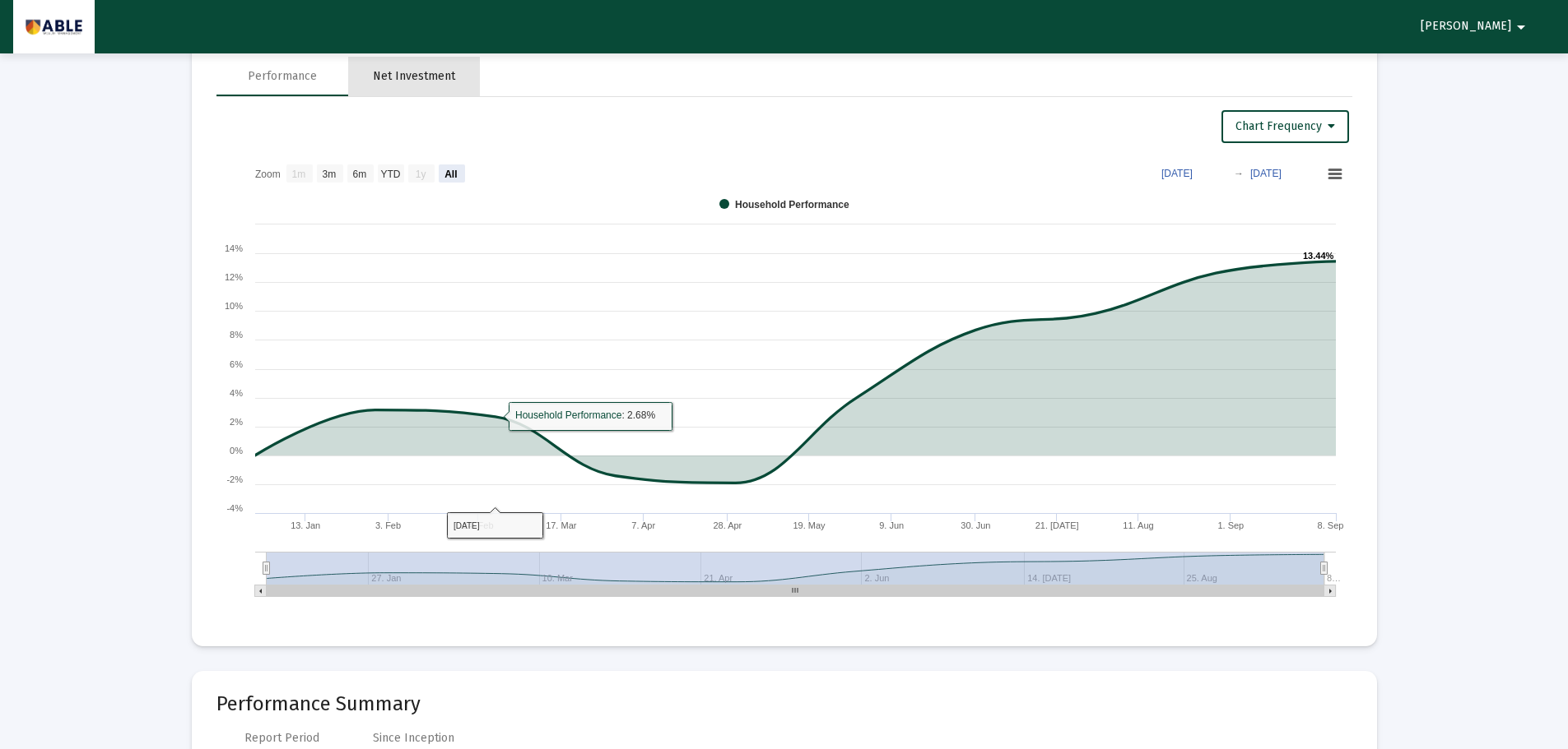
click at [423, 80] on div "Net Investment" at bounding box center [414, 76] width 82 height 17
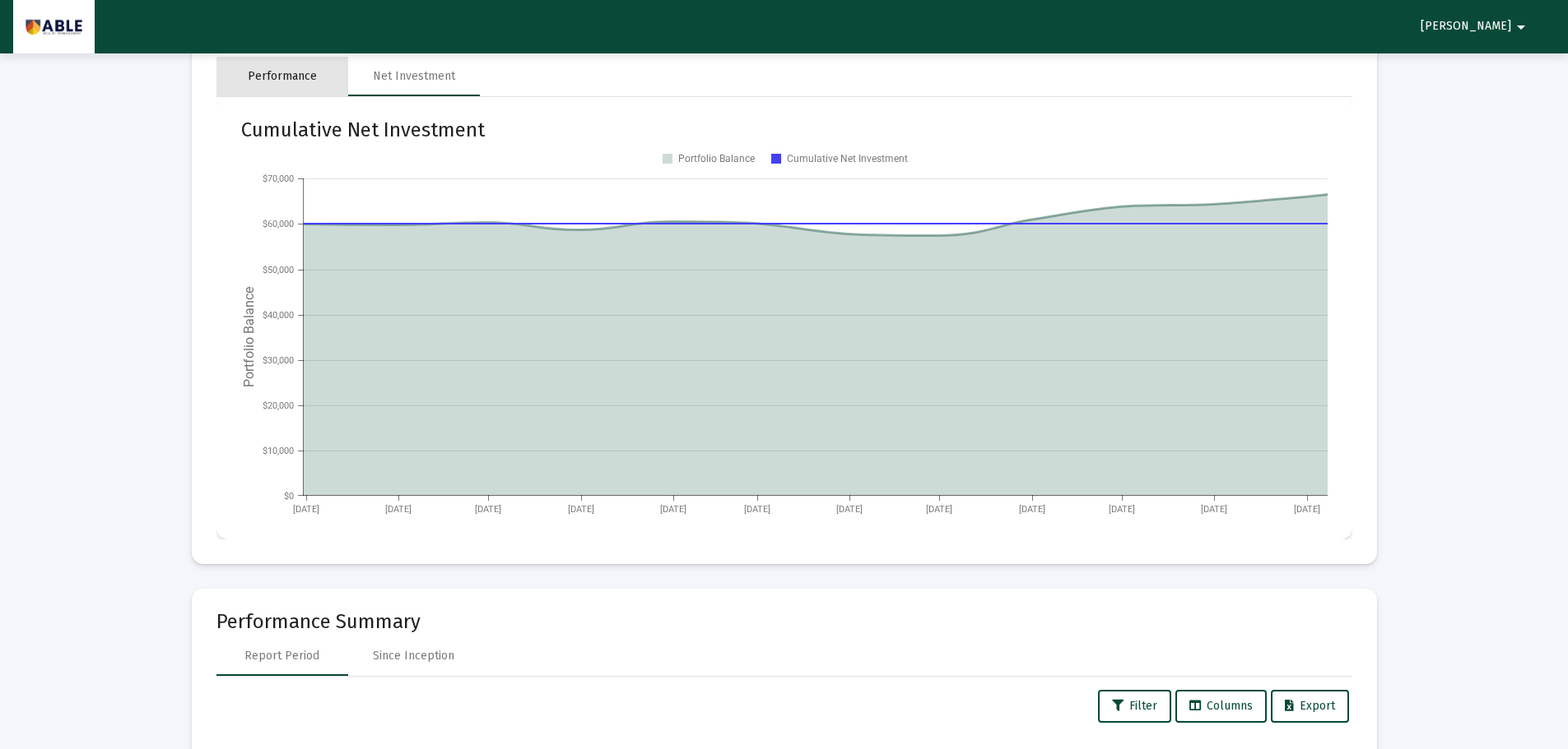
click at [265, 82] on div "Performance" at bounding box center [282, 76] width 69 height 17
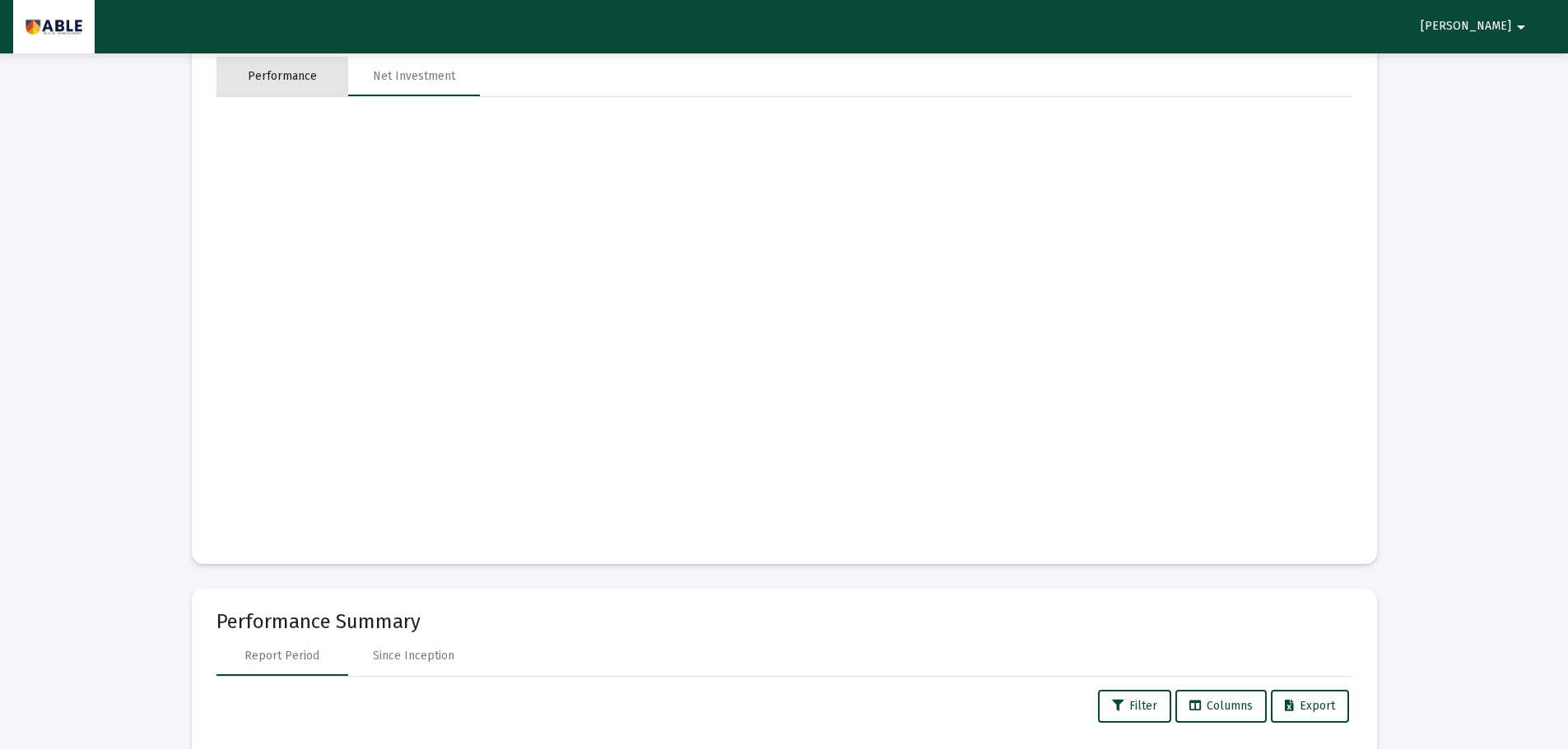
select select "View all"
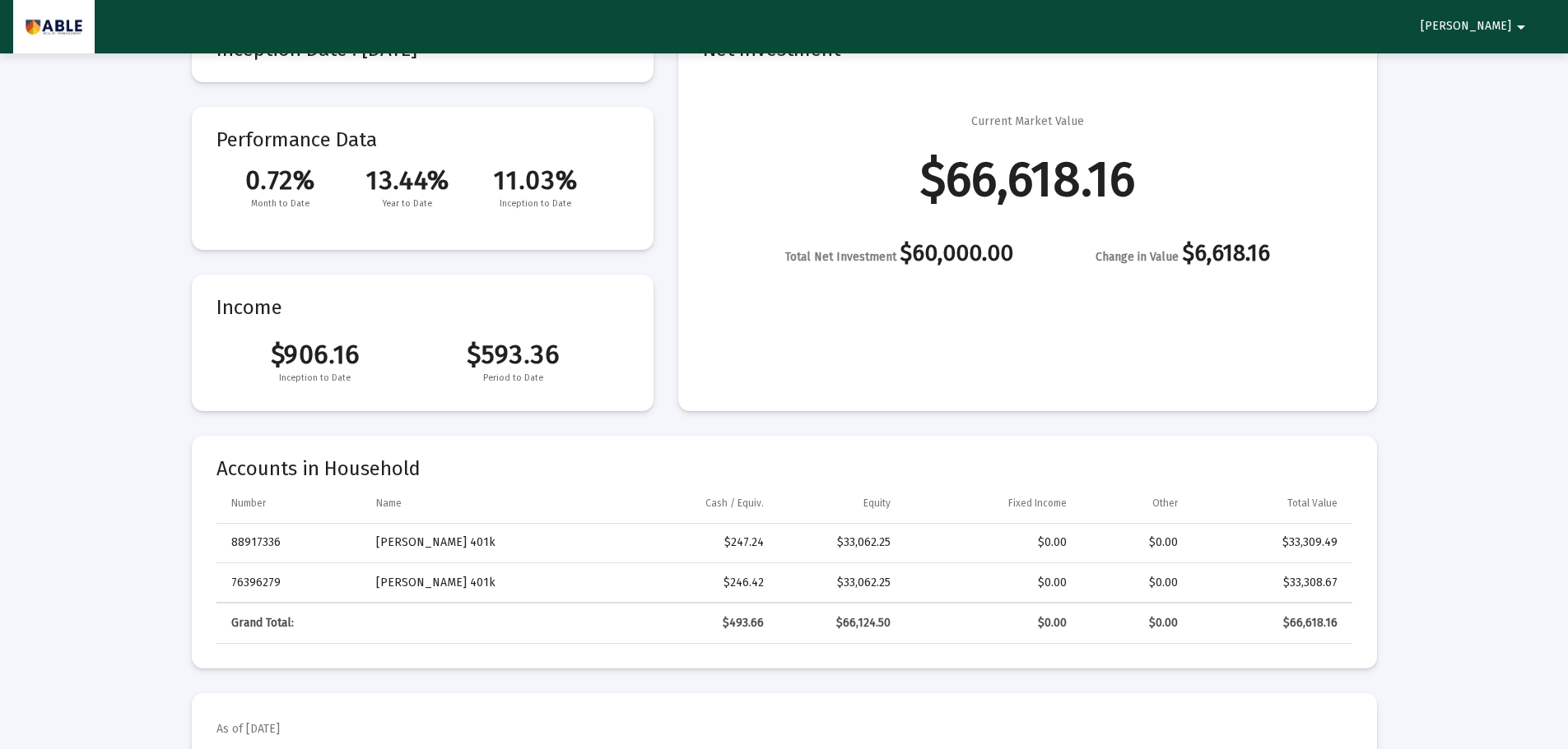
scroll to position [82, 0]
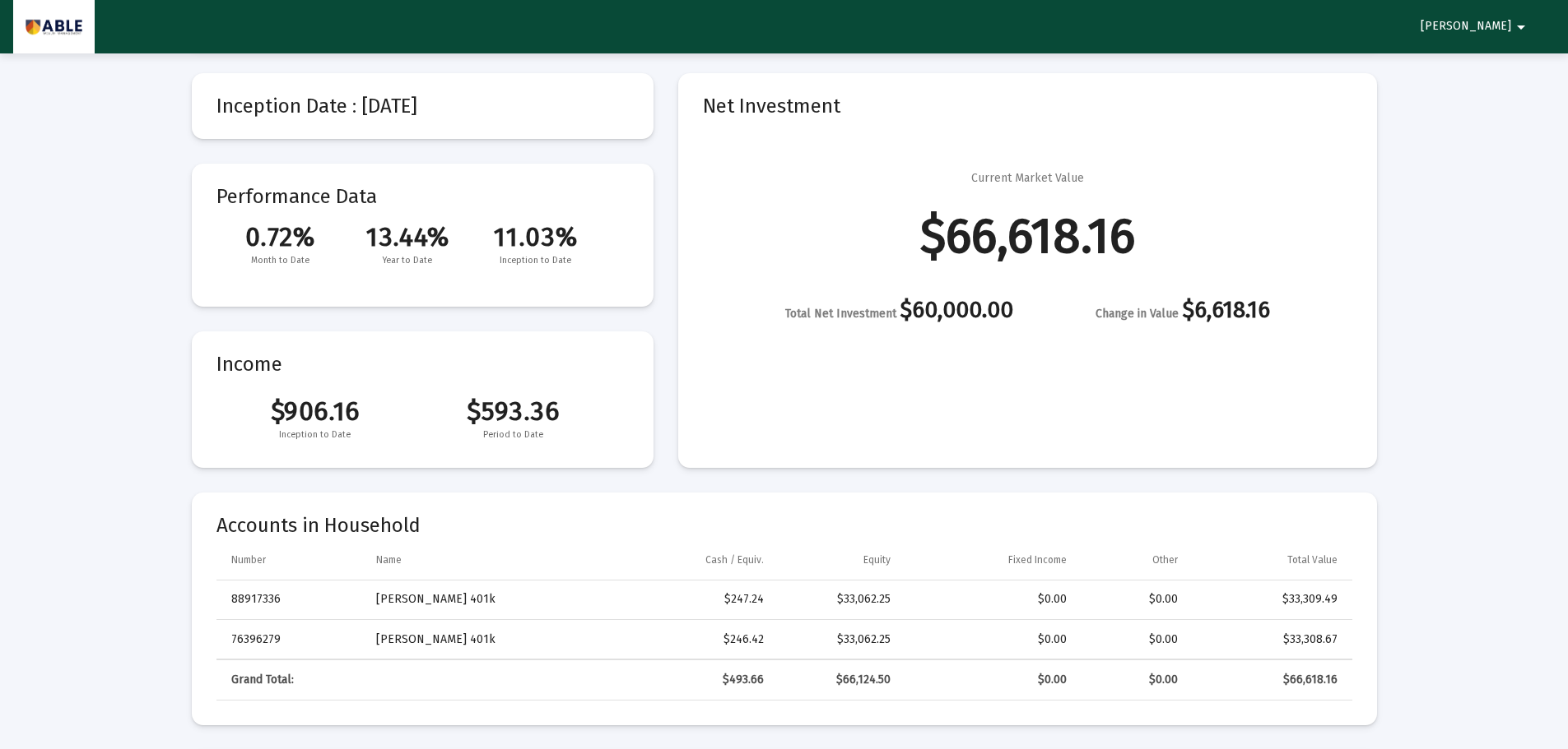
click at [952, 313] on div "Total Net Investment $60,000.00" at bounding box center [899, 312] width 228 height 21
click at [951, 306] on div "Total Net Investment $60,000.00" at bounding box center [899, 312] width 228 height 21
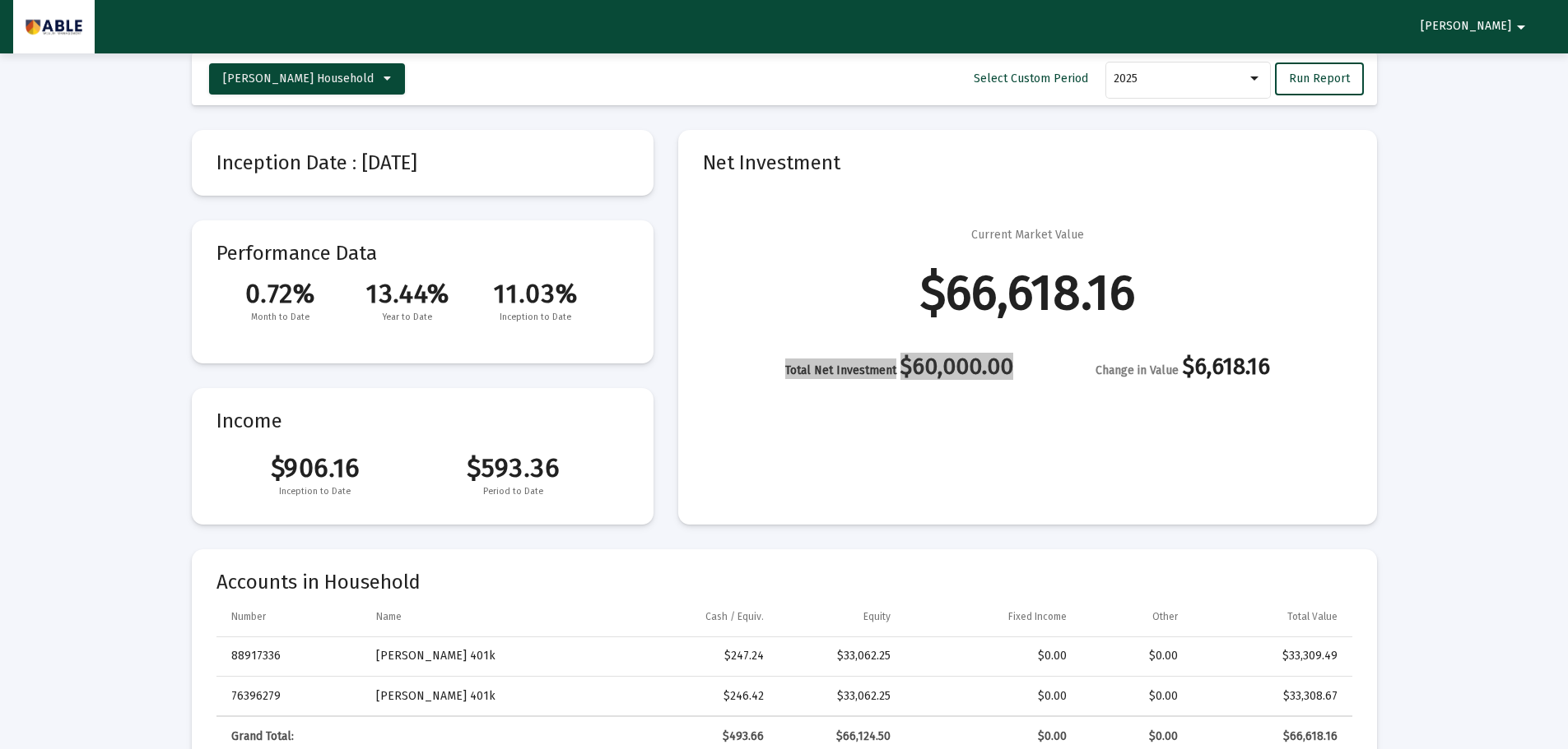
scroll to position [0, 0]
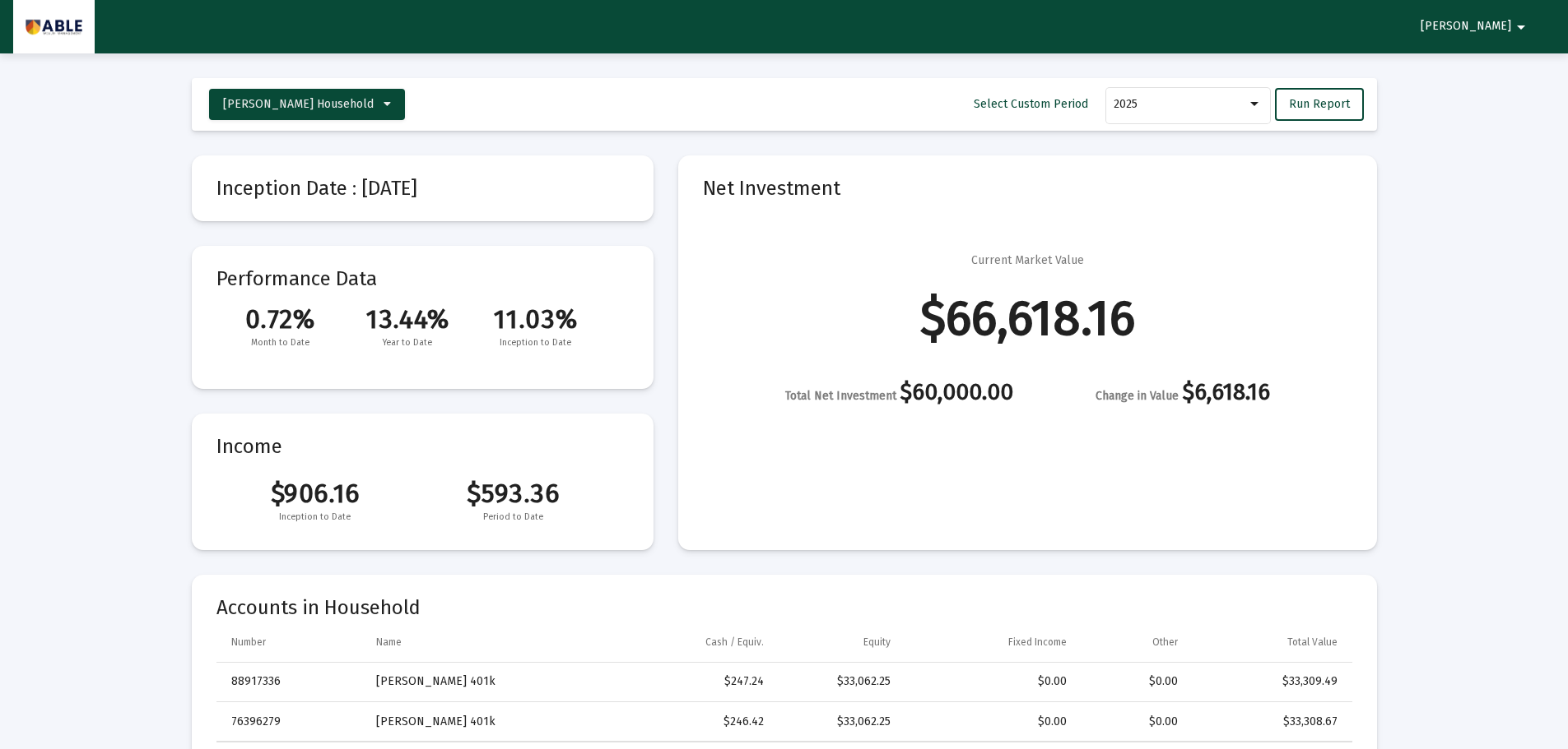
click at [1321, 82] on mat-toolbar-row "Hager, Yehuda Household Select Custom Period 2025 Run Report" at bounding box center [784, 104] width 1185 height 52
click at [1321, 92] on button "Run Report" at bounding box center [1319, 104] width 89 height 33
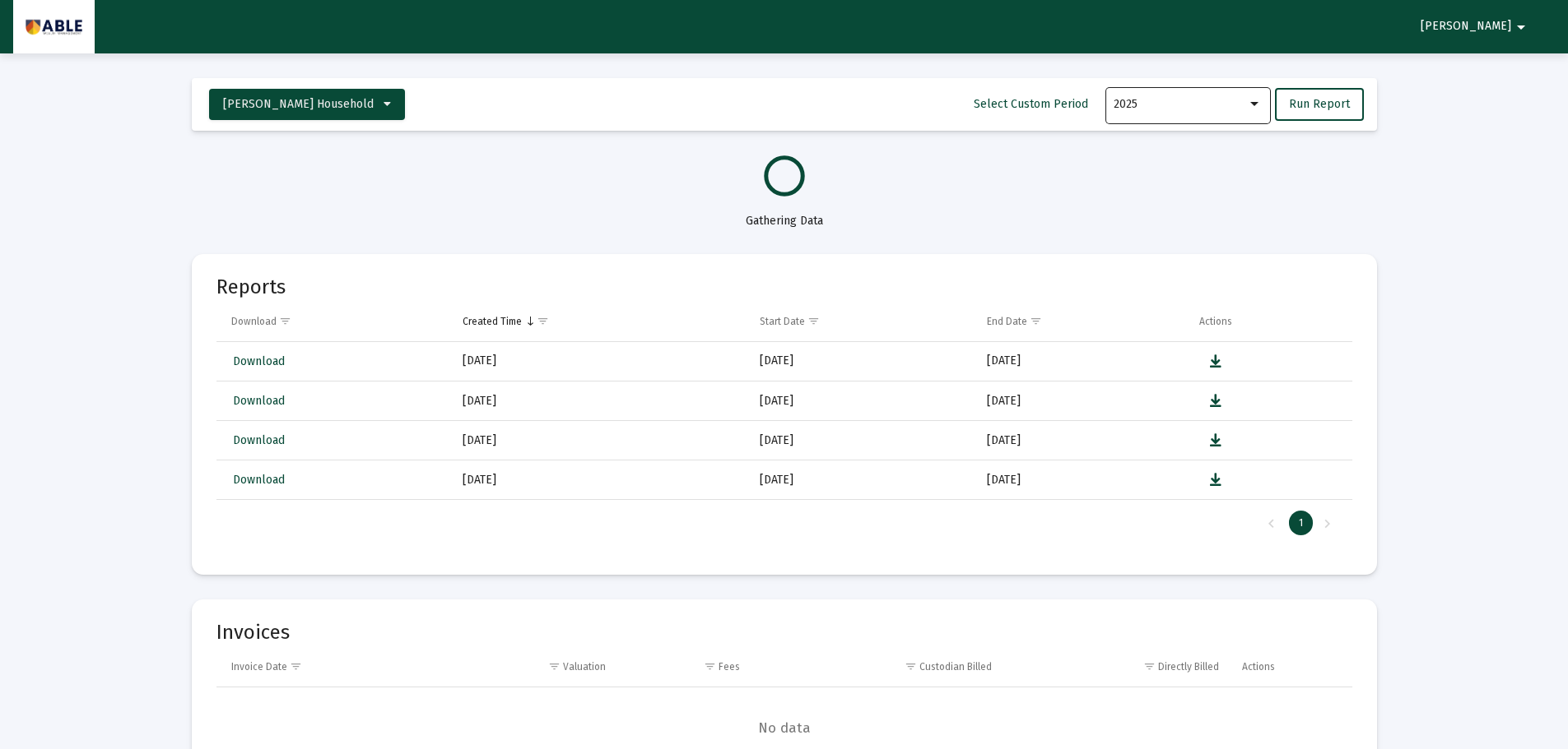
click at [1178, 102] on div "2025" at bounding box center [1180, 104] width 133 height 13
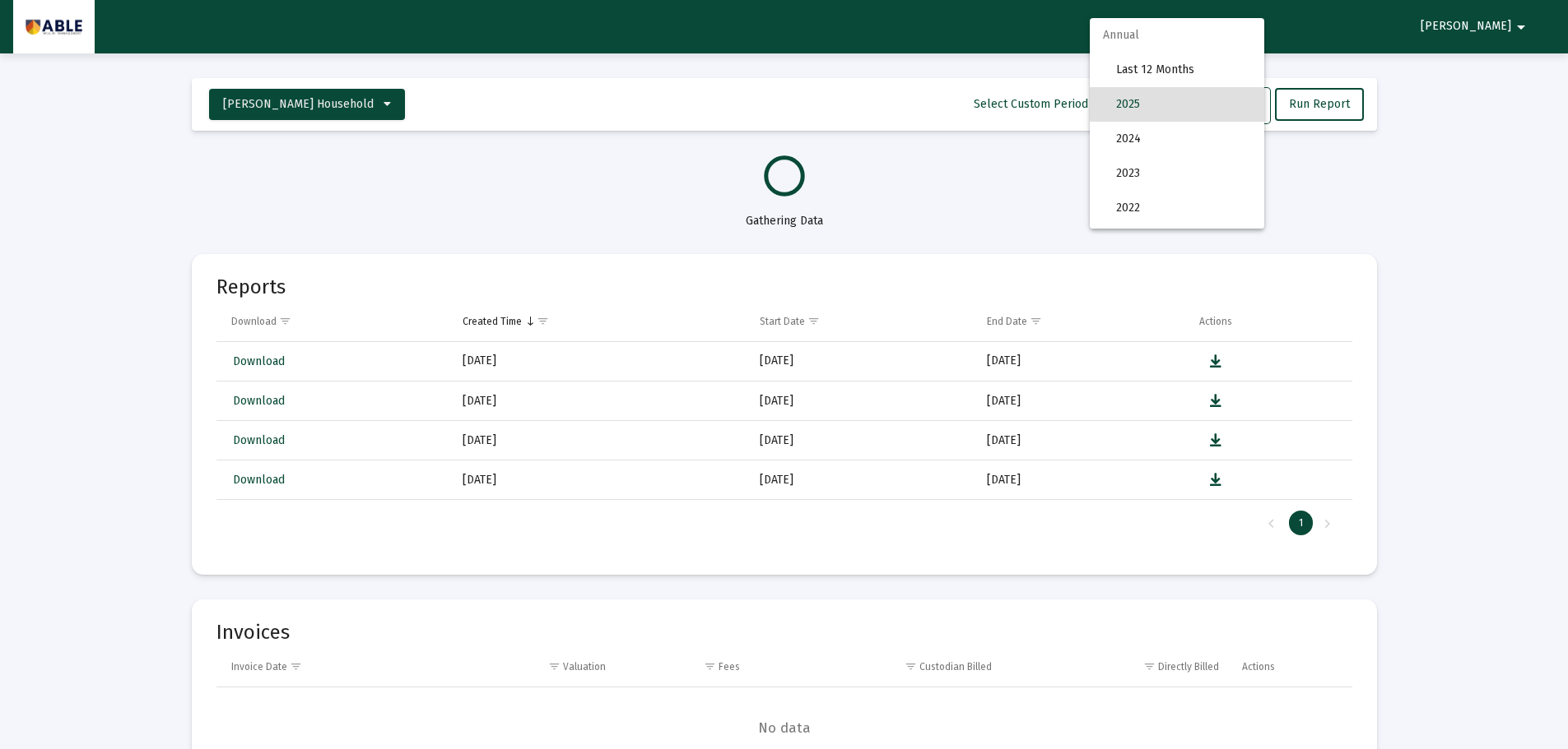
select select "View all"
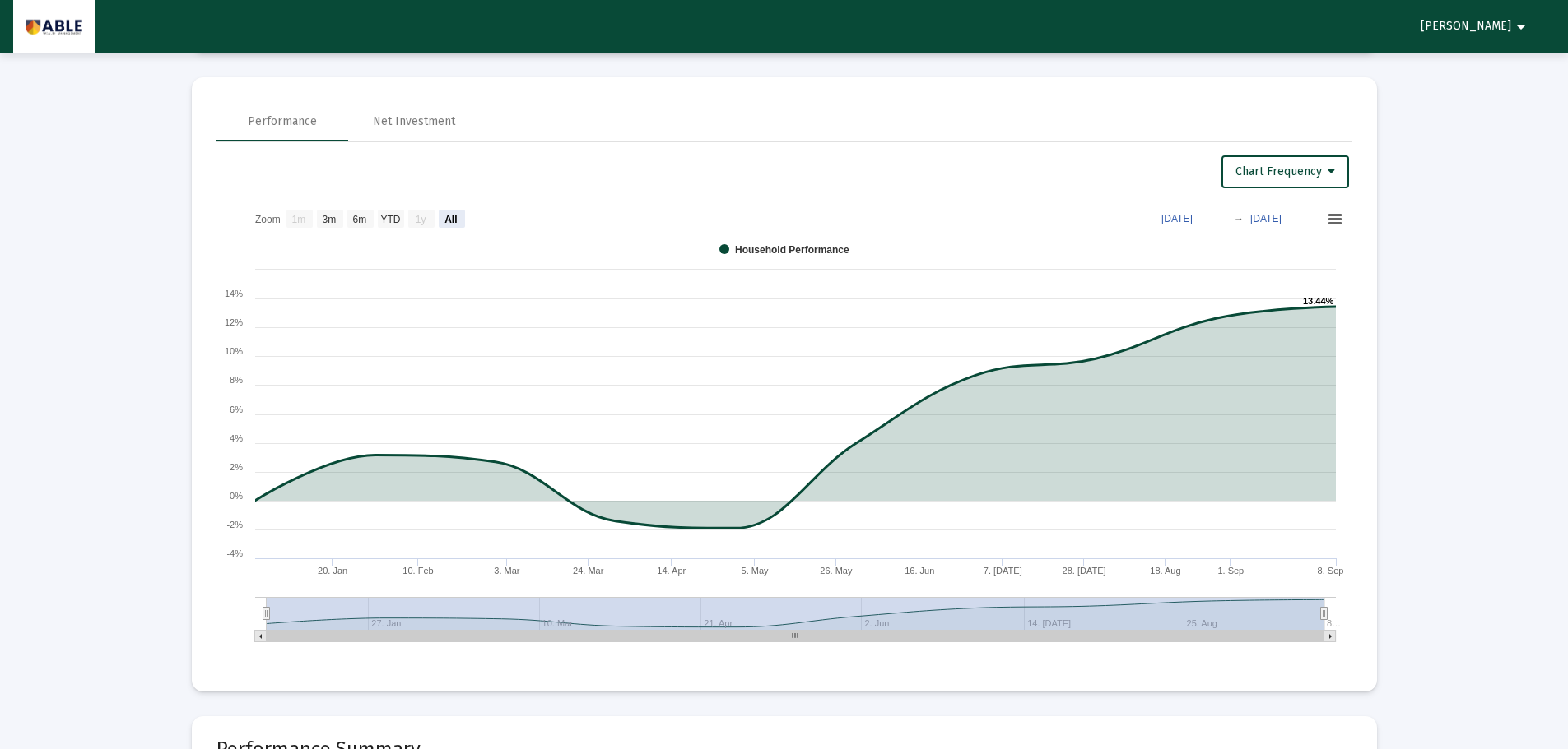
scroll to position [1069, 0]
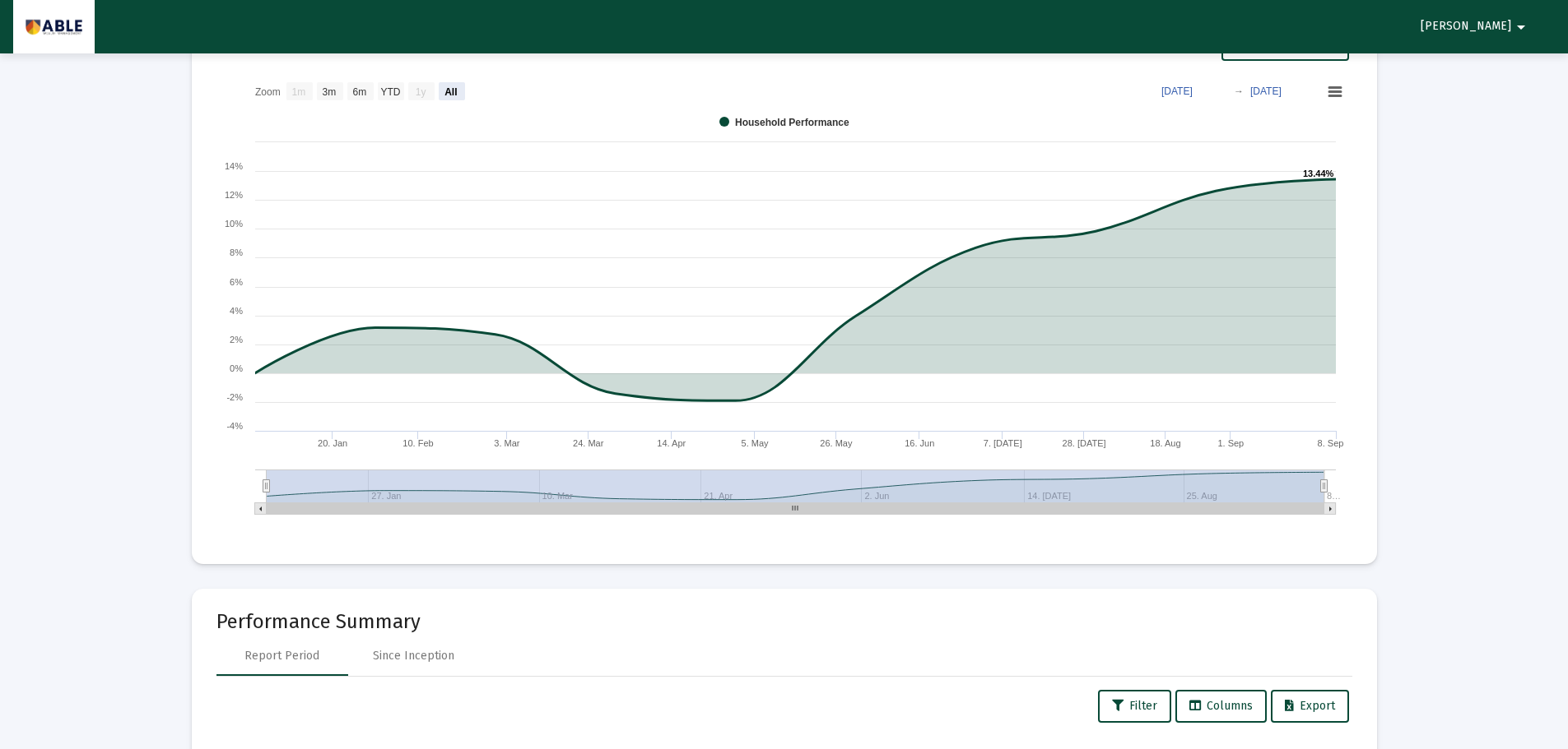
click at [1211, 90] on div at bounding box center [784, 374] width 1568 height 749
click at [1193, 90] on text "Dec 31, 2024" at bounding box center [1177, 92] width 32 height 12
click at [1314, 87] on rect at bounding box center [784, 300] width 1136 height 452
click at [1318, 90] on rect at bounding box center [784, 300] width 1136 height 452
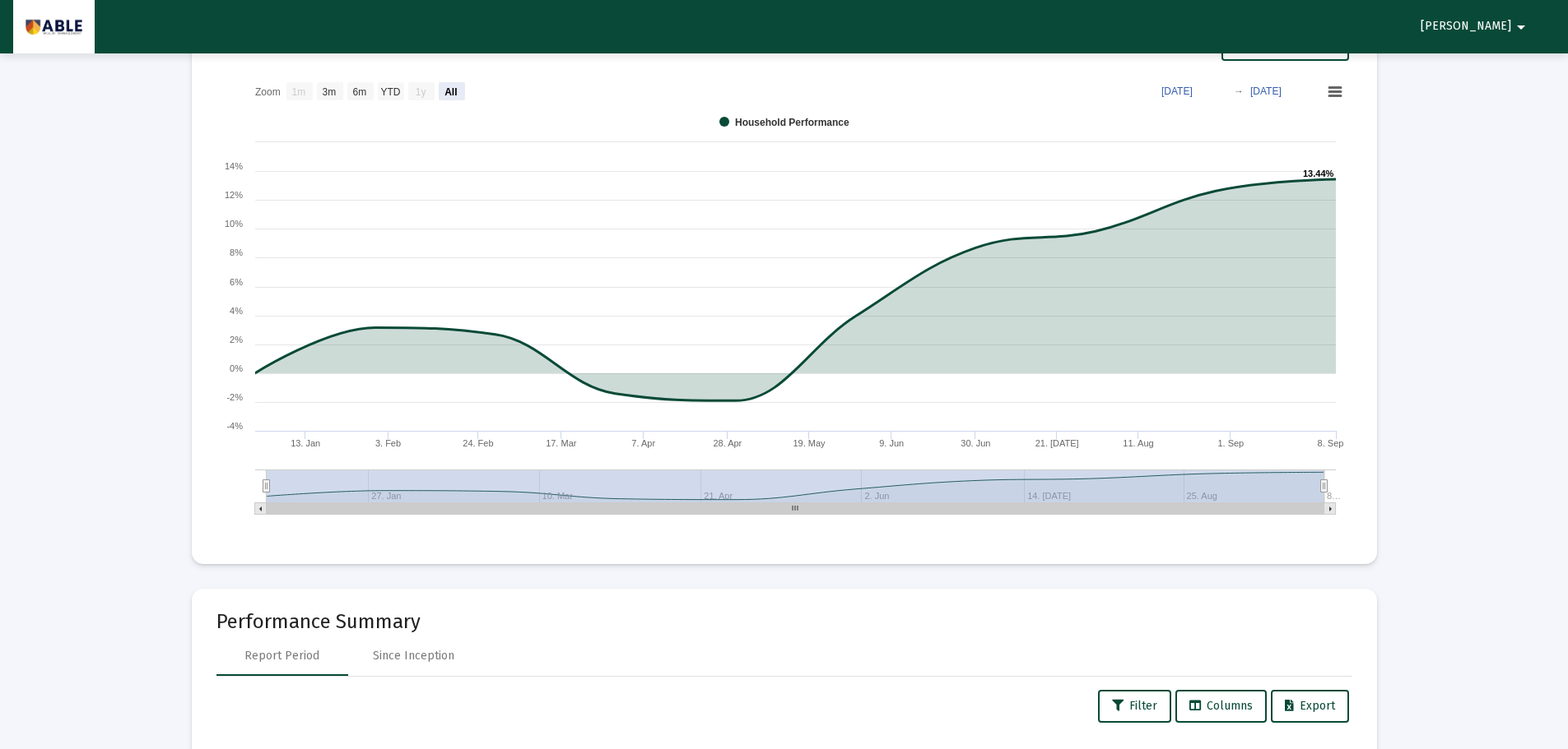
click at [1318, 90] on rect at bounding box center [784, 300] width 1136 height 452
click at [1324, 88] on rect at bounding box center [1334, 92] width 20 height 18
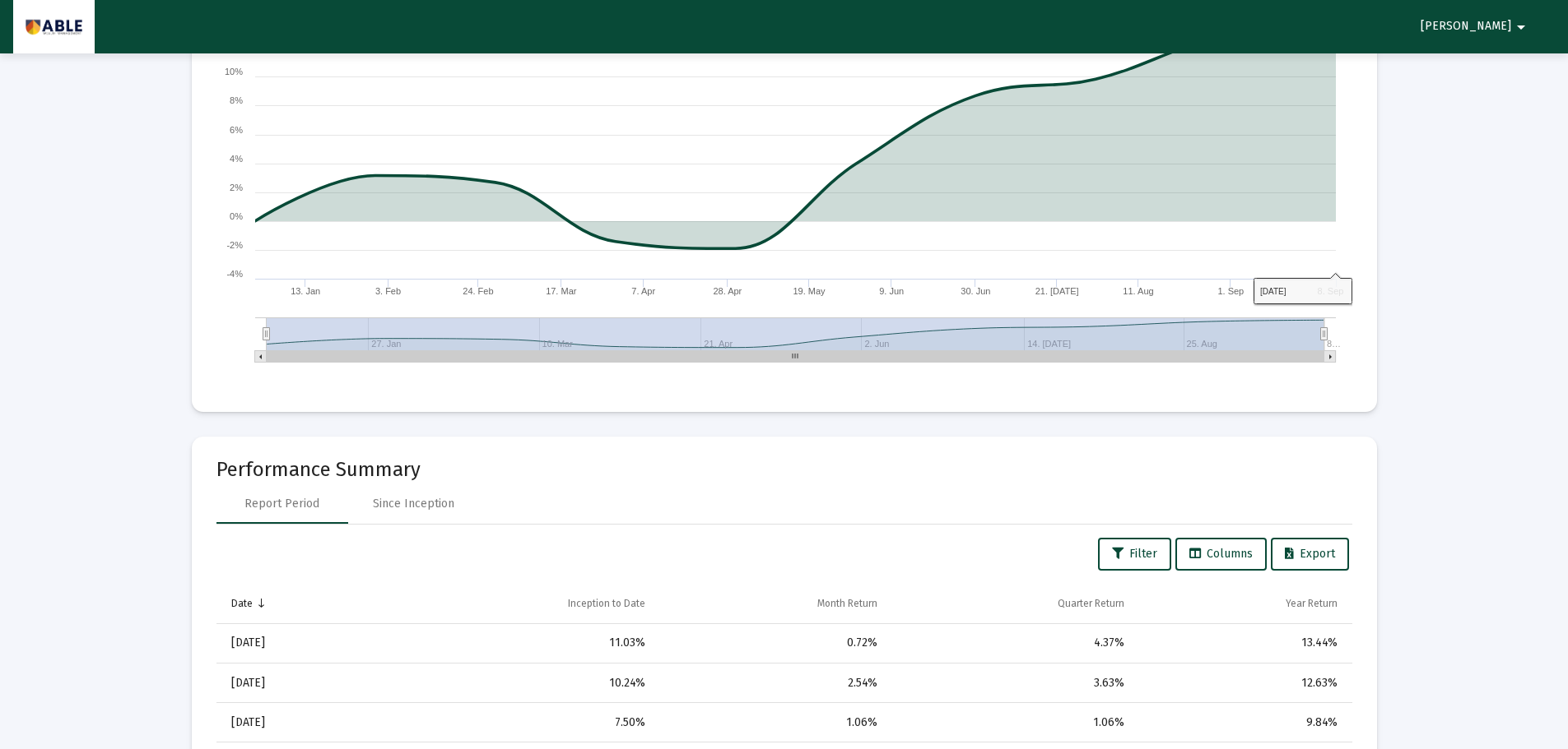
scroll to position [1480, 0]
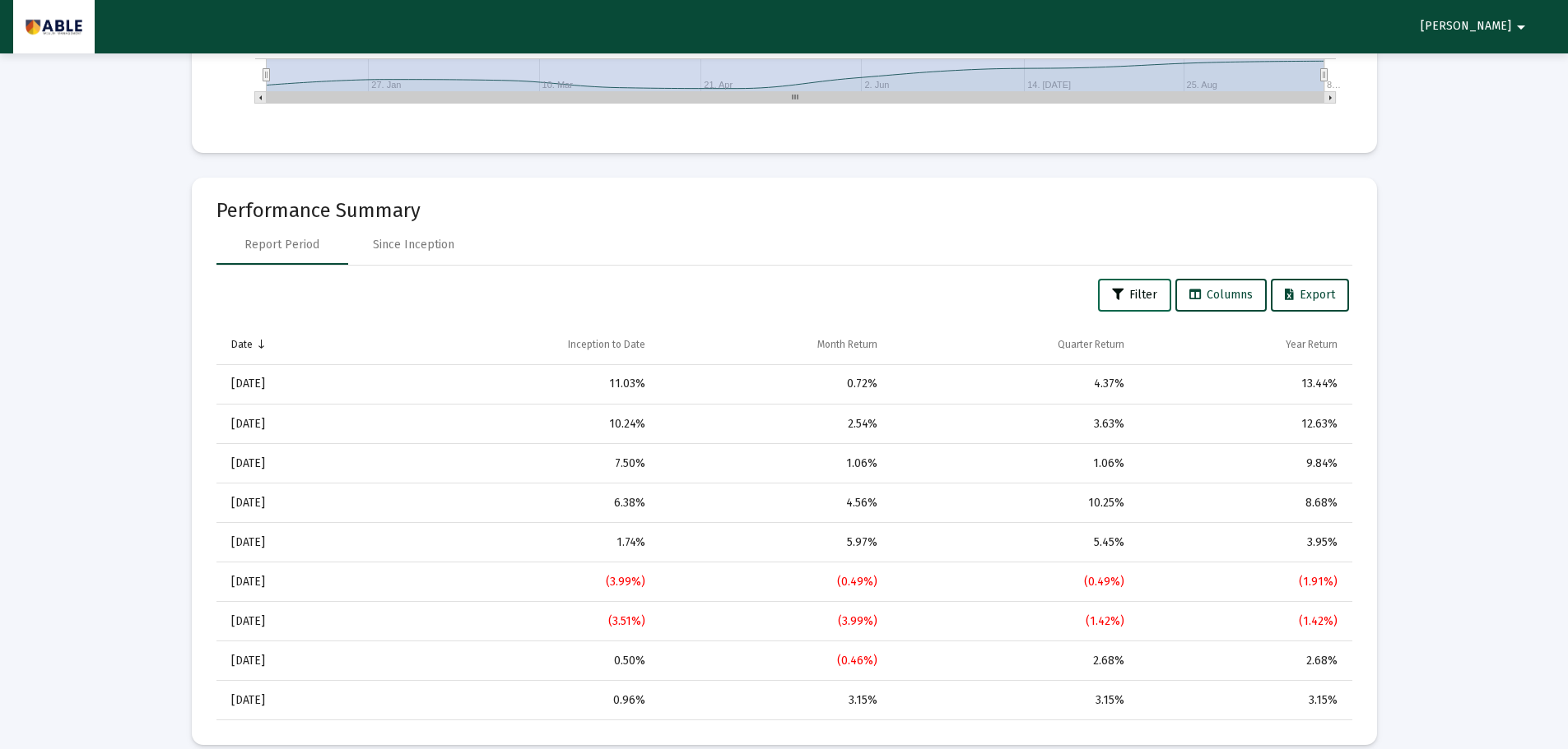
click at [1133, 289] on span "Filter" at bounding box center [1135, 295] width 45 height 14
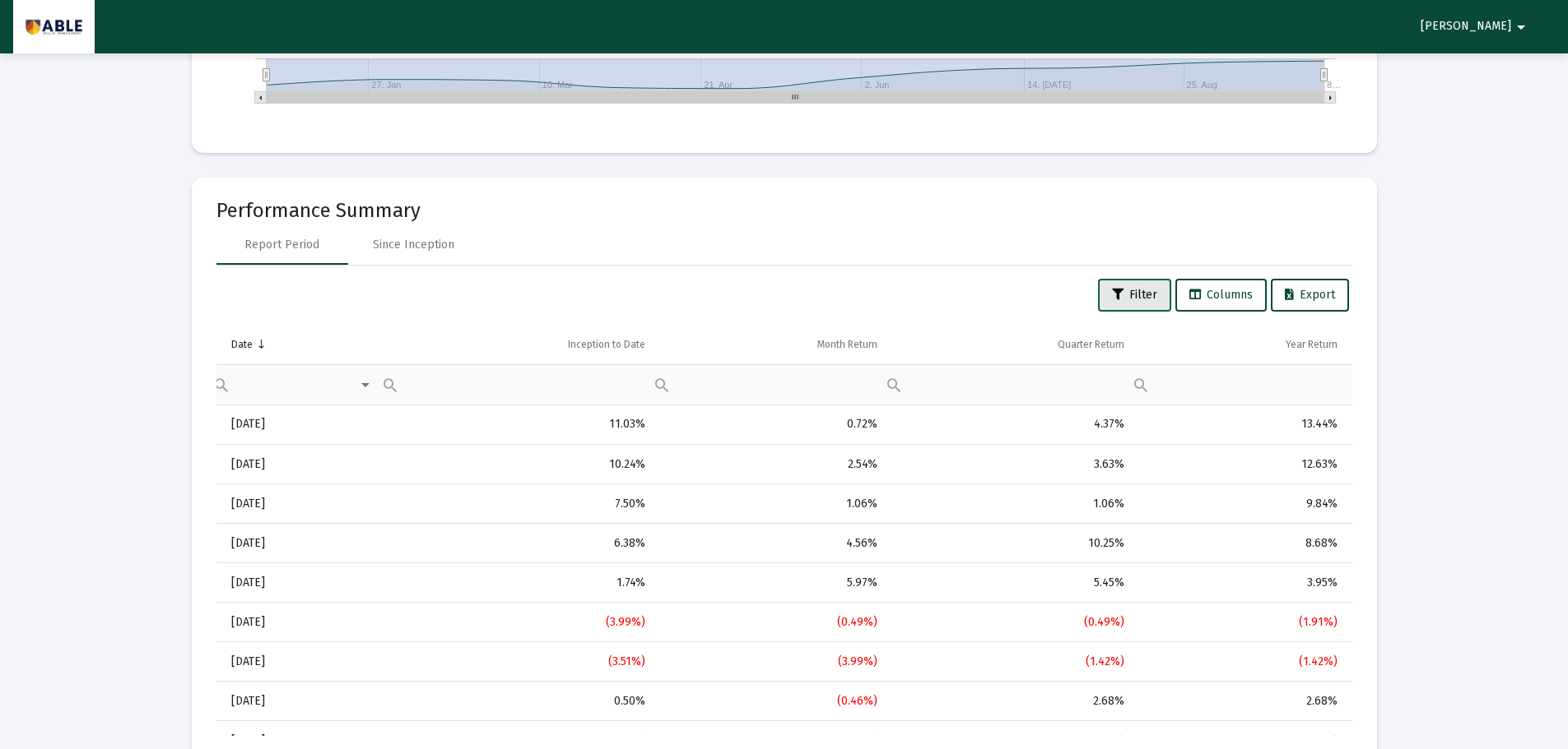
click at [1133, 289] on span "Filter" at bounding box center [1135, 295] width 45 height 14
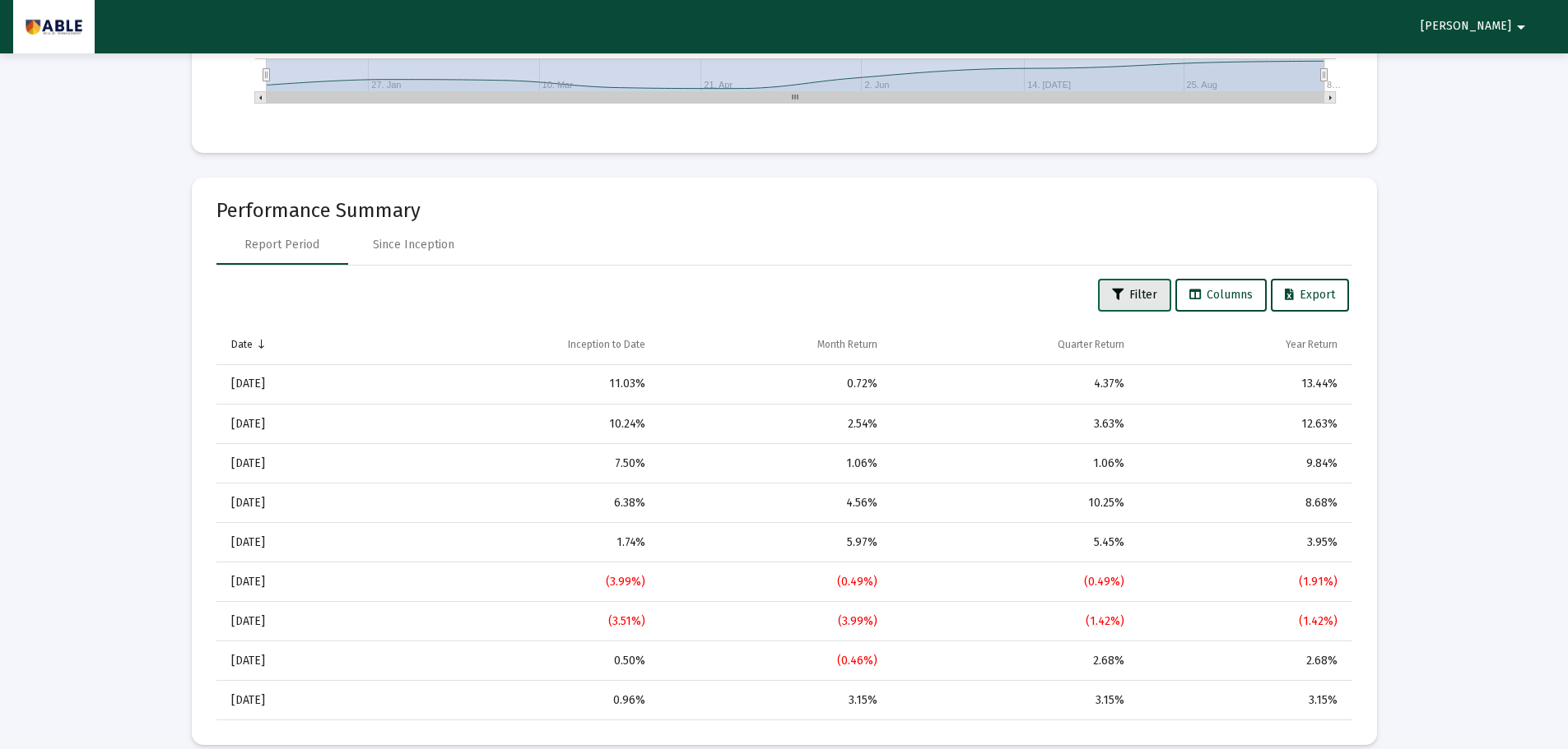
click at [1133, 289] on span "Filter" at bounding box center [1135, 295] width 45 height 14
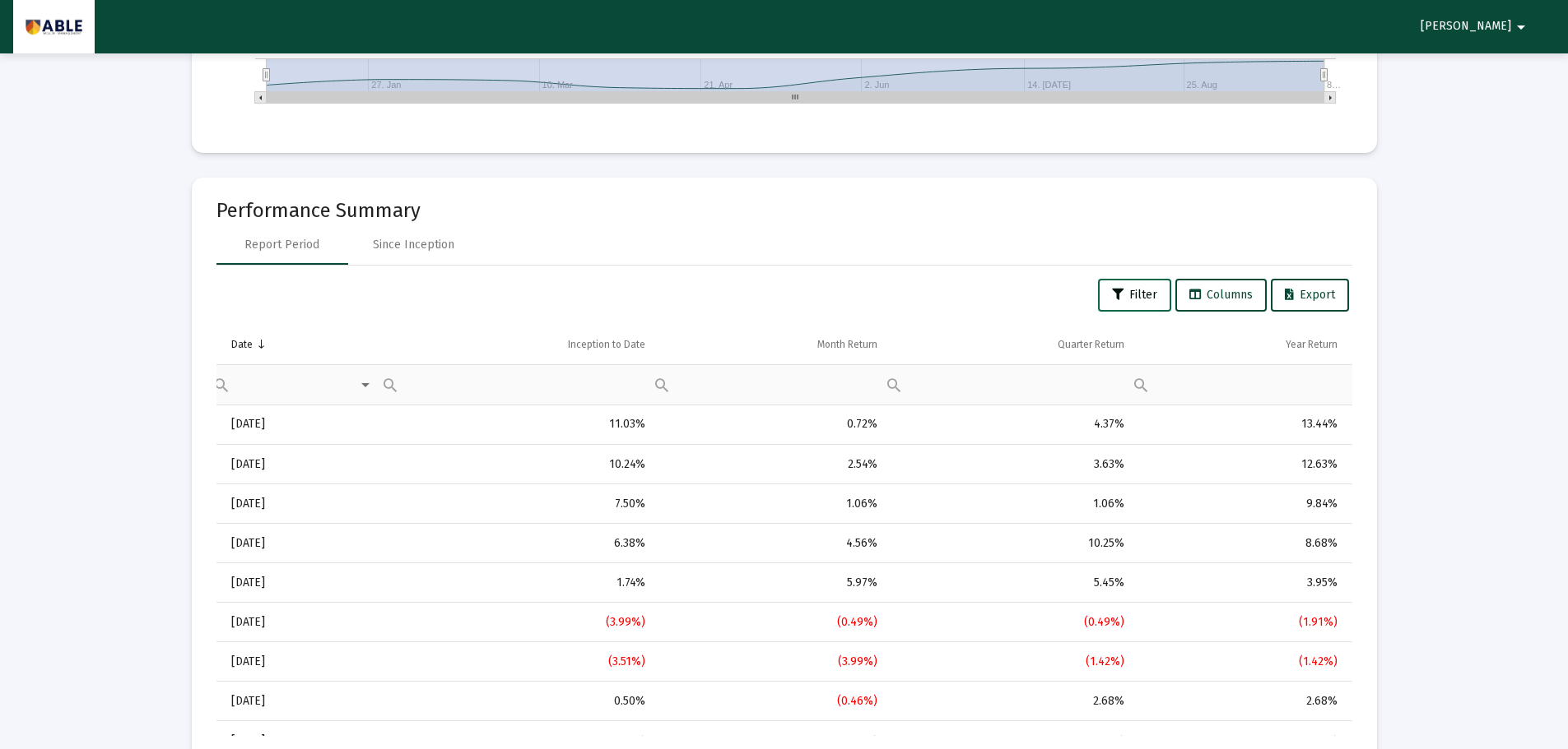
click at [1133, 289] on span "Filter" at bounding box center [1135, 295] width 45 height 14
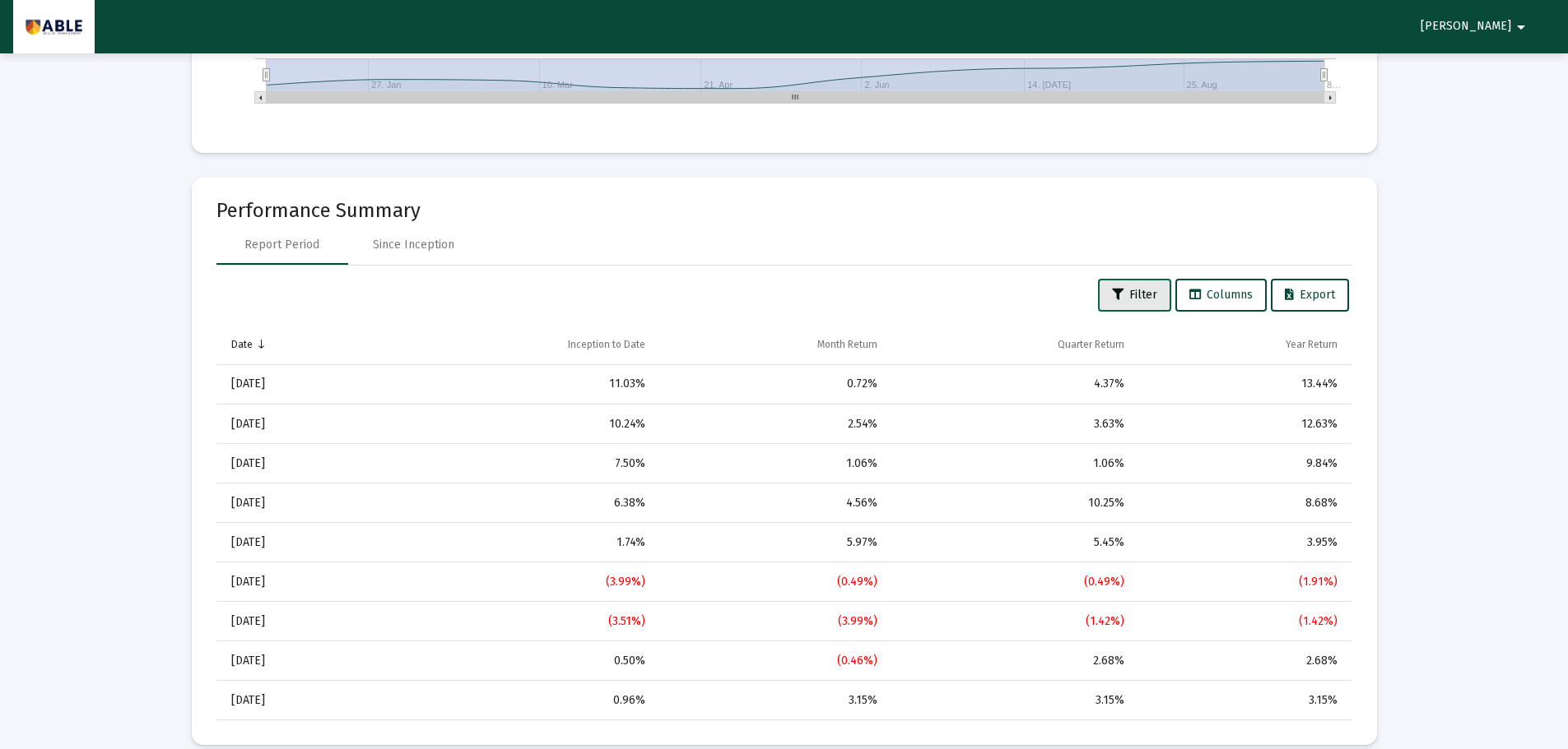
click at [1133, 289] on span "Filter" at bounding box center [1135, 295] width 45 height 14
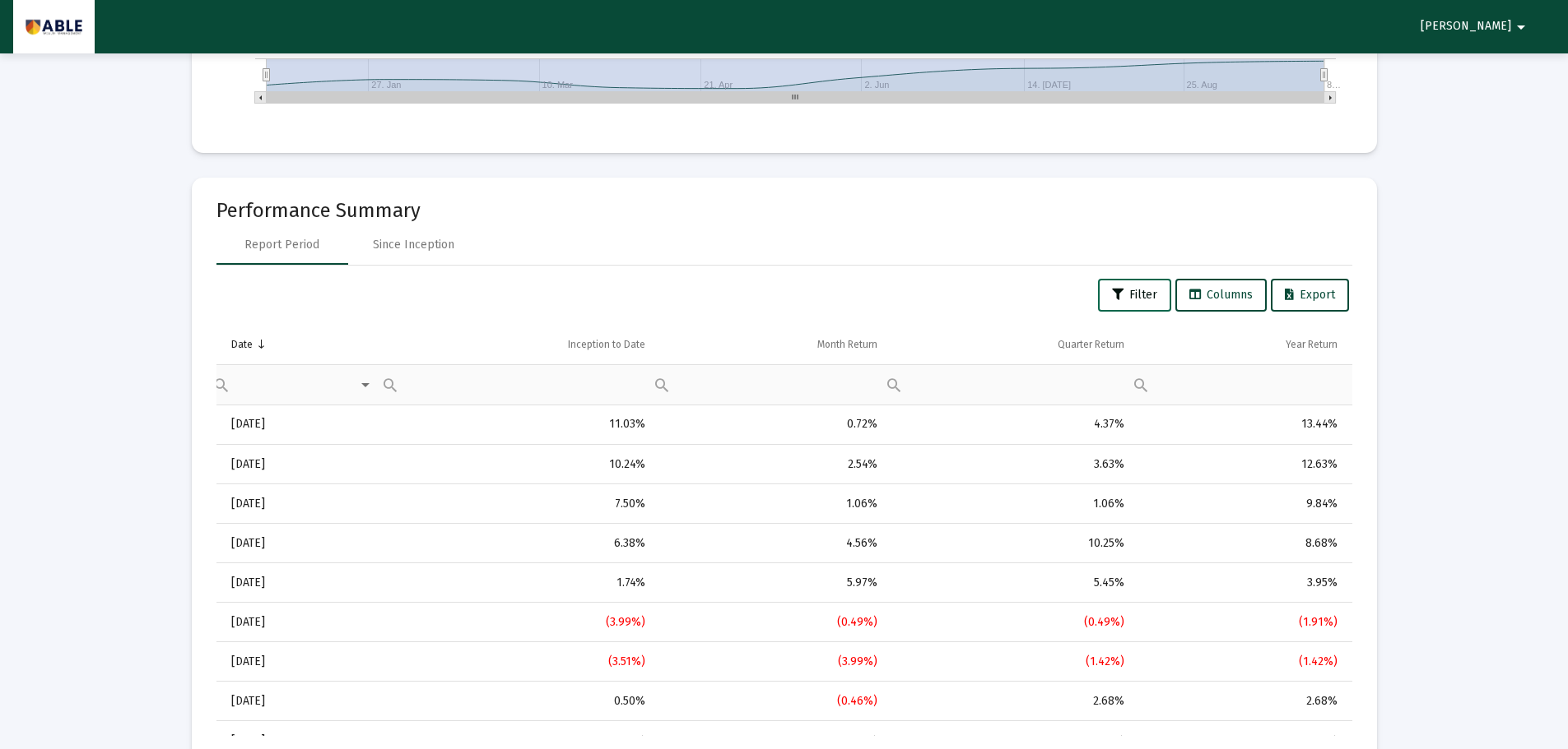
click at [1133, 289] on span "Filter" at bounding box center [1135, 295] width 45 height 14
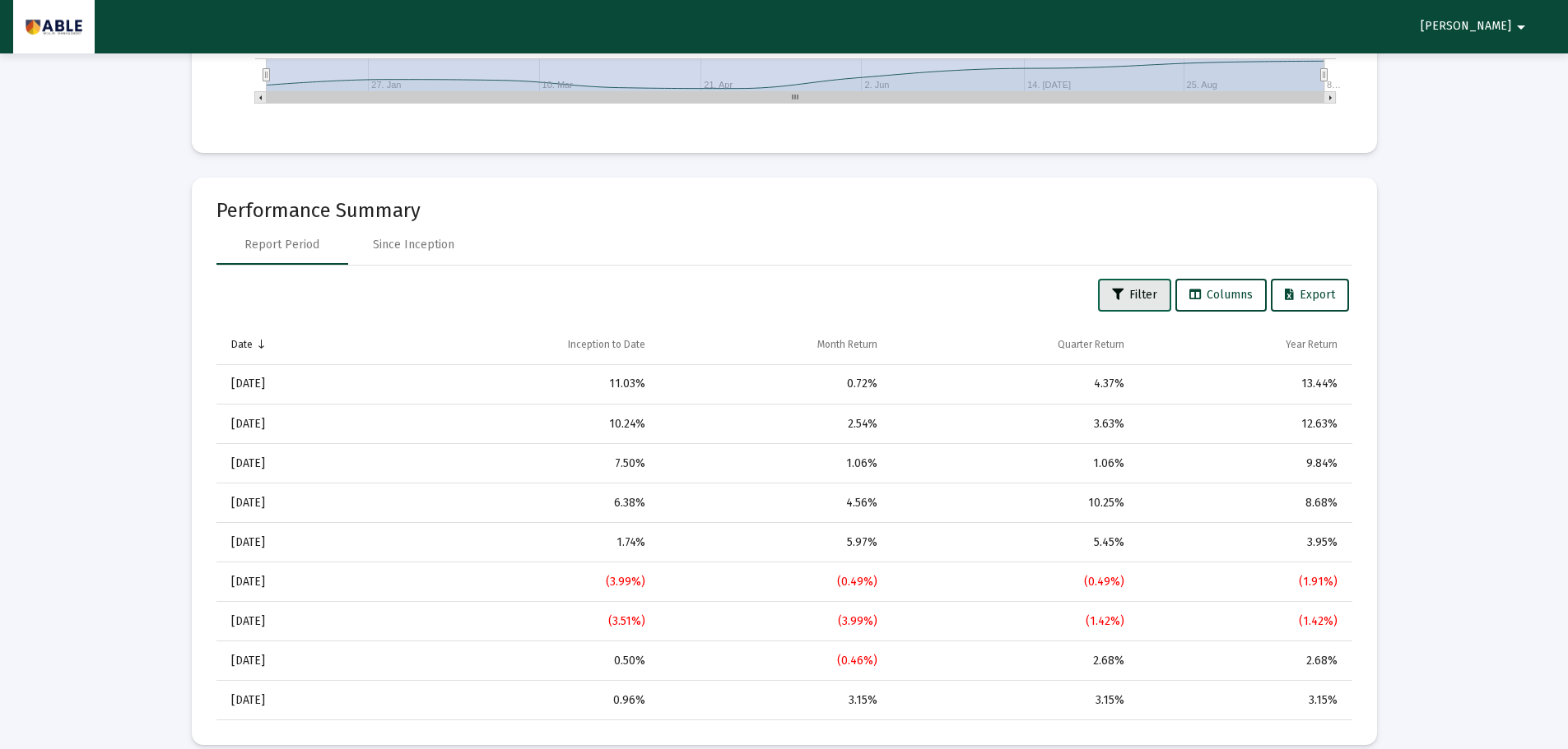
click at [1133, 289] on span "Filter" at bounding box center [1135, 295] width 45 height 14
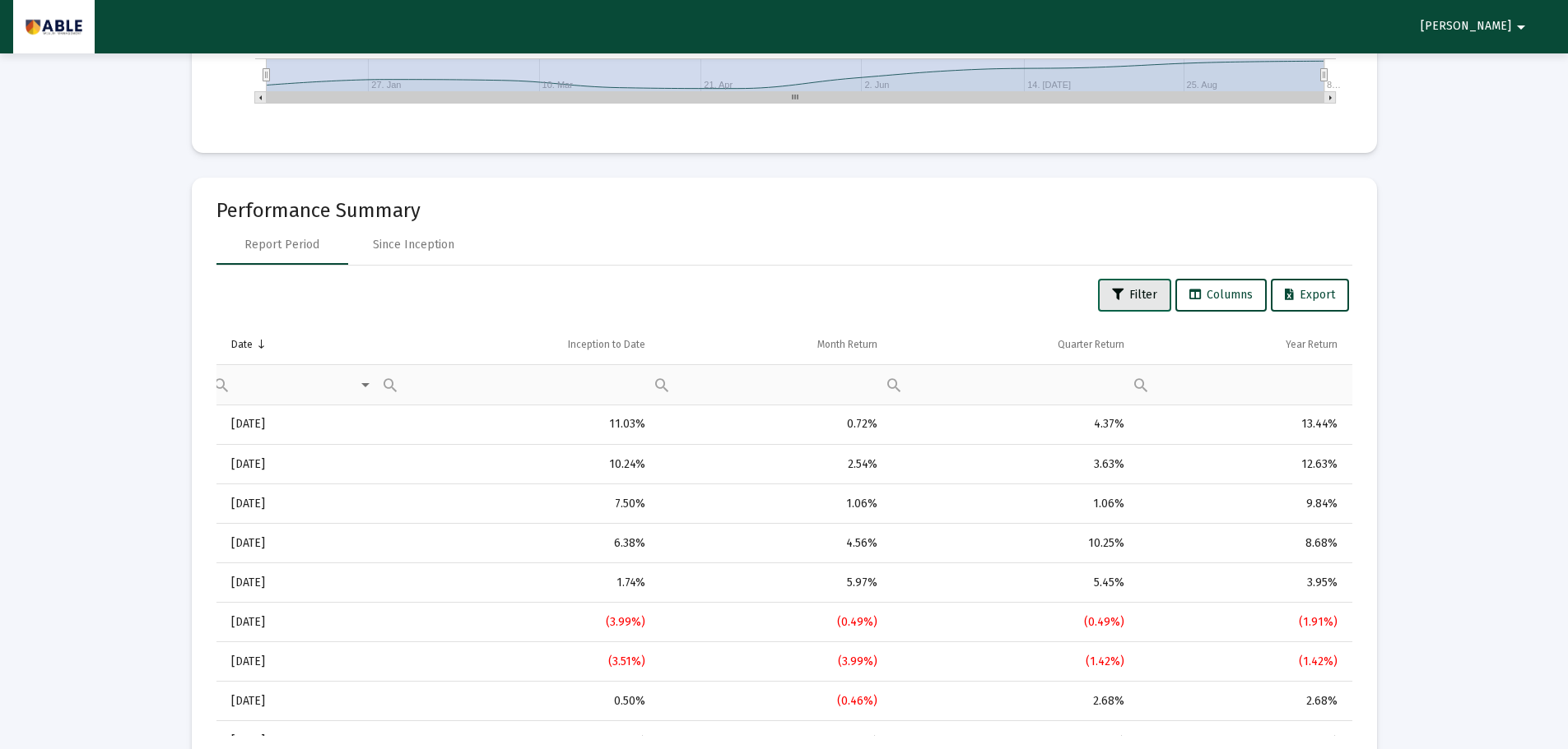
click at [1133, 289] on span "Filter" at bounding box center [1135, 295] width 45 height 14
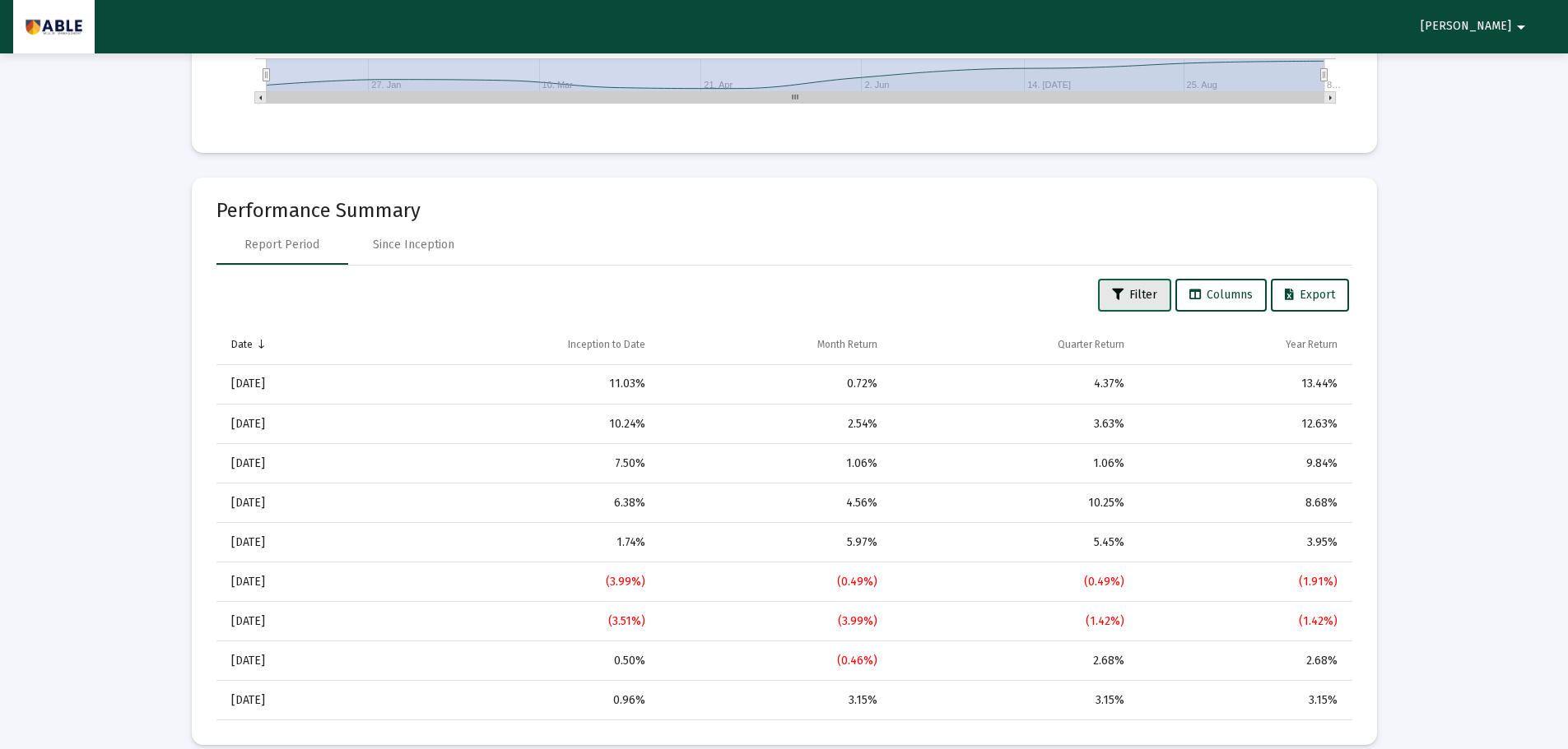
click at [1133, 289] on span "Filter" at bounding box center [1135, 295] width 45 height 14
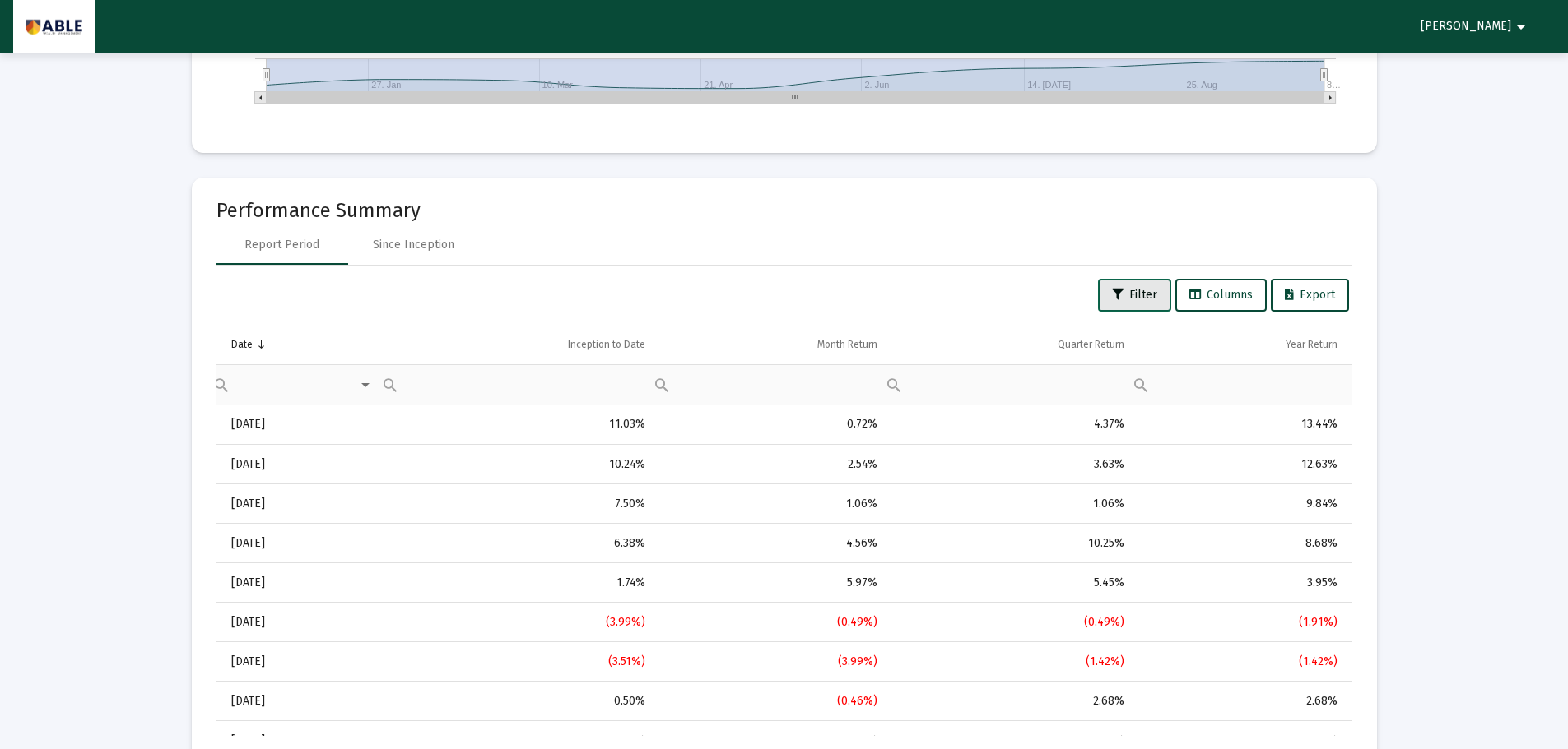
click at [1134, 289] on span "Filter" at bounding box center [1135, 295] width 45 height 14
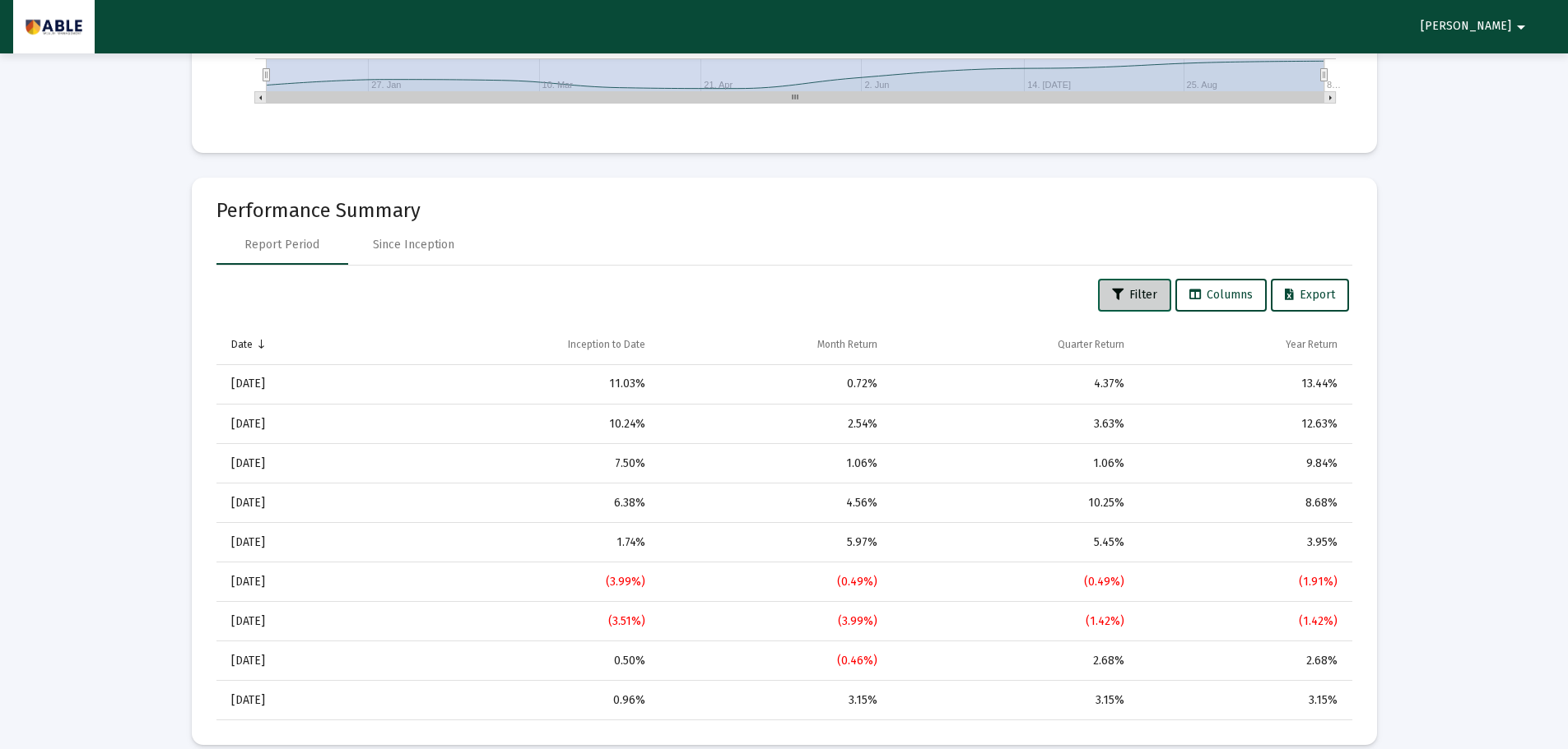
click at [1134, 289] on span "Filter" at bounding box center [1135, 295] width 45 height 14
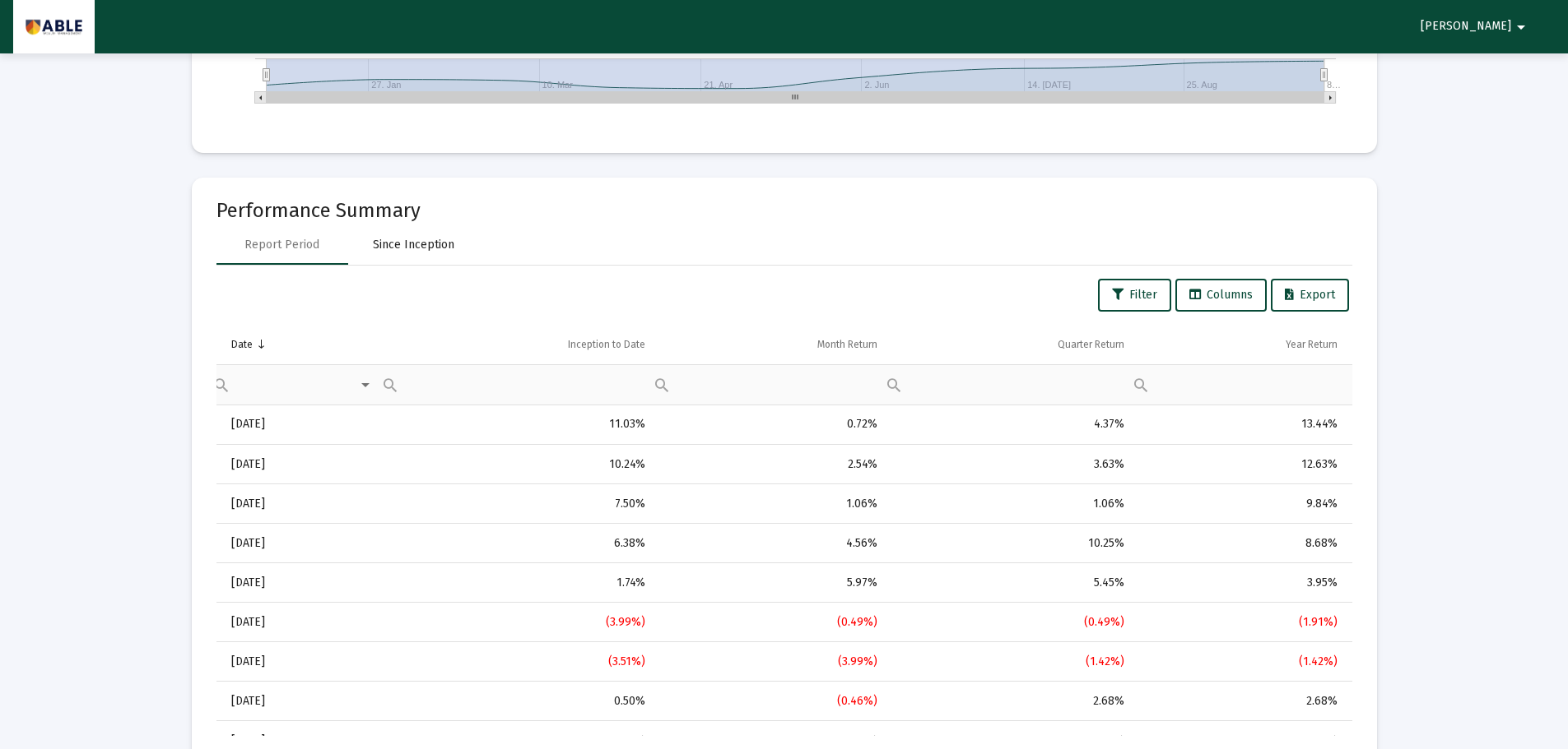
click at [434, 253] on div "Since Inception" at bounding box center [414, 245] width 82 height 17
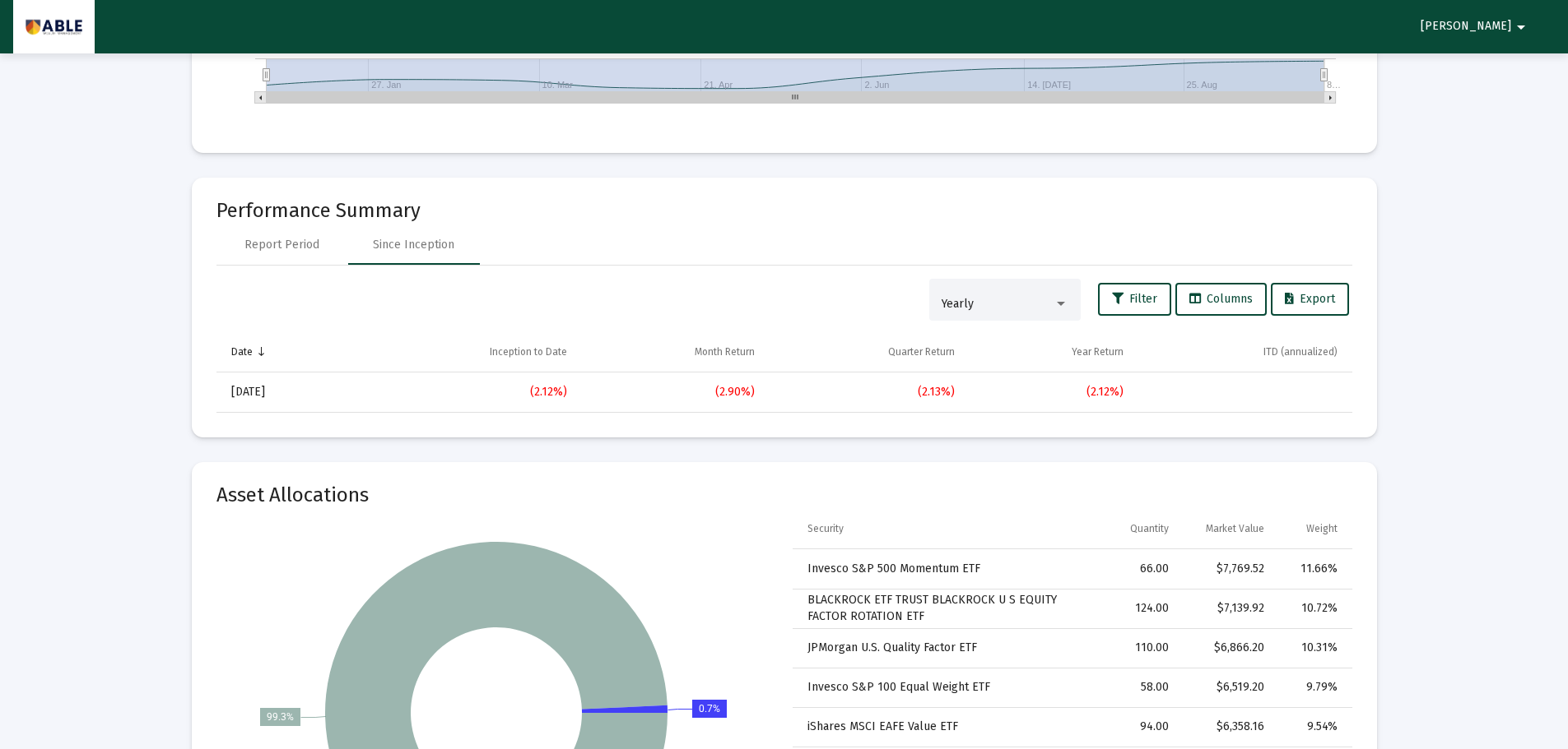
drag, startPoint x: 729, startPoint y: 393, endPoint x: 623, endPoint y: 407, distance: 106.9
click at [460, 401] on tr "12/31/2024 (2.12%) (2.90%) (2.13%) (2.12%)" at bounding box center [784, 393] width 1136 height 39
click at [625, 407] on td "(2.90%)" at bounding box center [672, 393] width 188 height 39
click at [783, 384] on div "(2.13%)" at bounding box center [866, 392] width 177 height 17
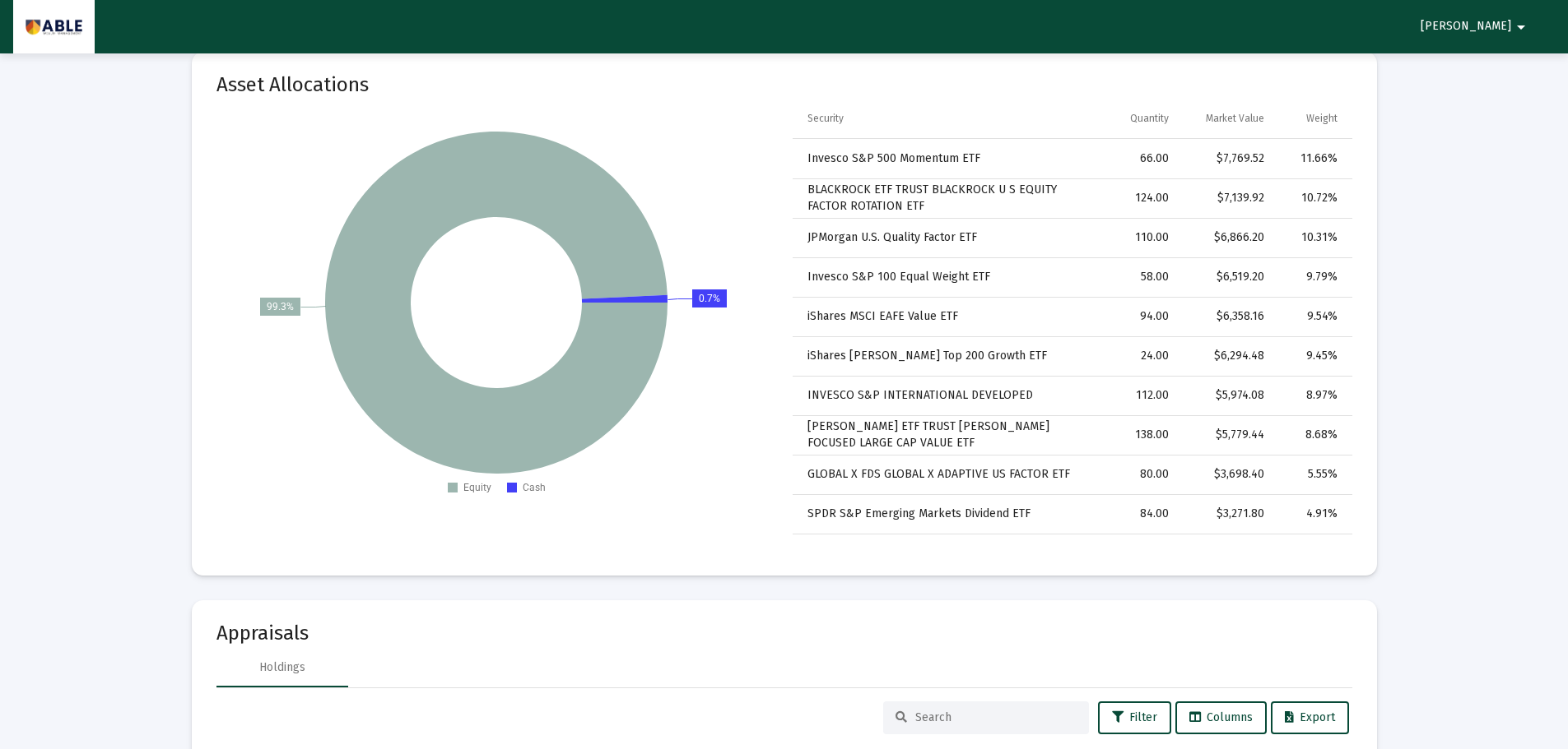
scroll to position [1892, 0]
drag, startPoint x: 39, startPoint y: 37, endPoint x: 40, endPoint y: 28, distance: 9.1
click at [39, 37] on img at bounding box center [54, 27] width 57 height 33
click at [71, 26] on img at bounding box center [54, 27] width 57 height 33
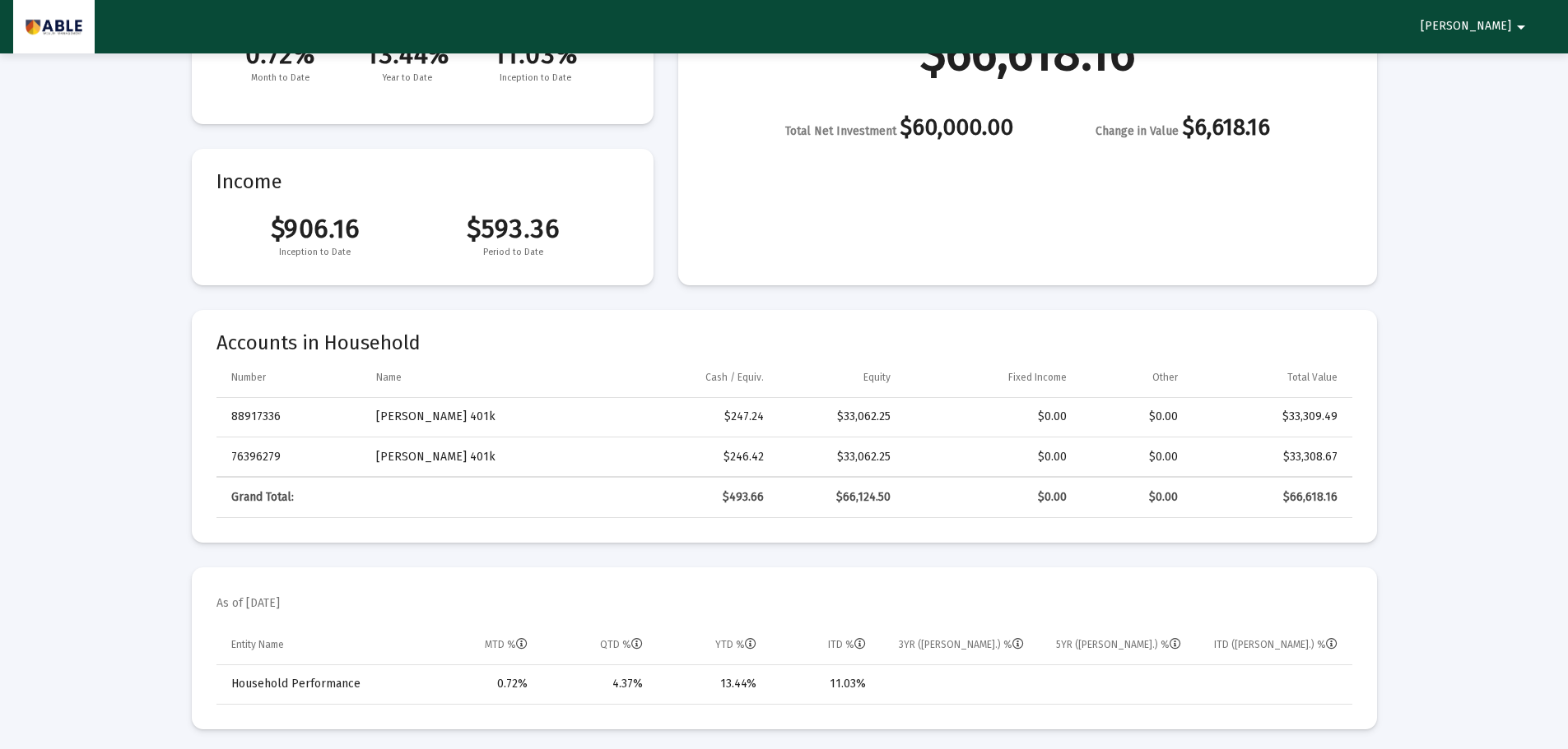
scroll to position [165, 0]
